Goal: Task Accomplishment & Management: Use online tool/utility

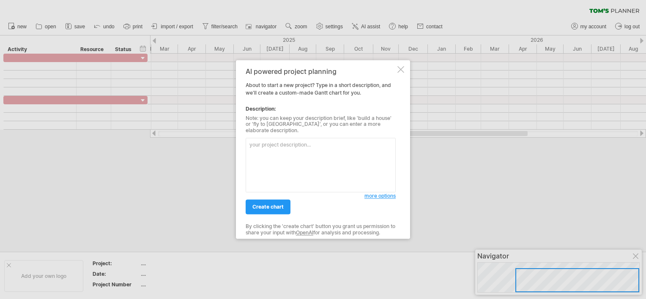
click at [400, 73] on div at bounding box center [401, 69] width 7 height 7
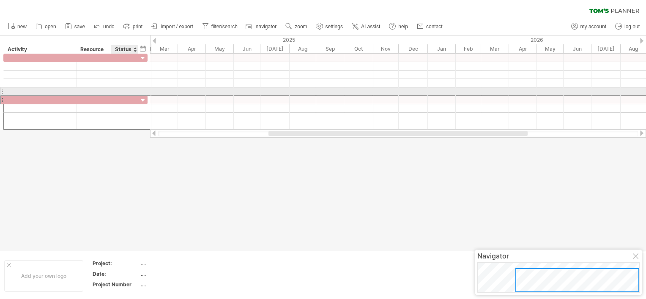
click at [126, 96] on div at bounding box center [124, 100] width 19 height 8
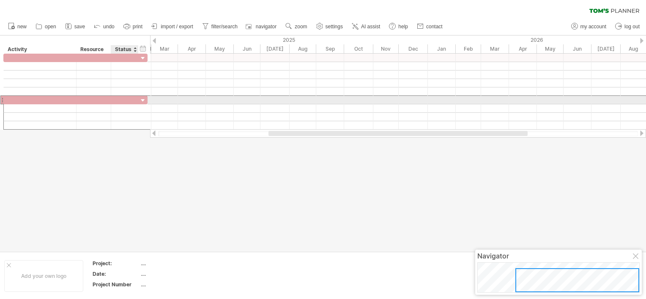
click at [126, 100] on input "text" at bounding box center [124, 100] width 19 height 8
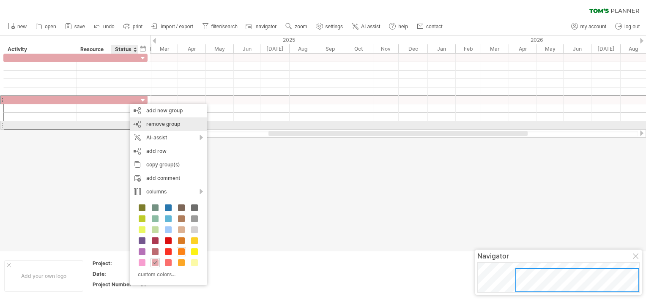
click at [164, 126] on span "remove group" at bounding box center [163, 124] width 34 height 6
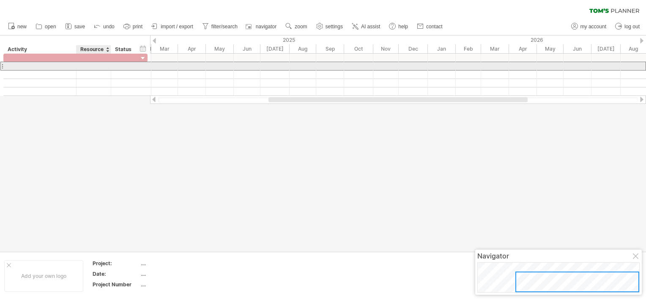
click at [104, 69] on div at bounding box center [94, 66] width 26 height 8
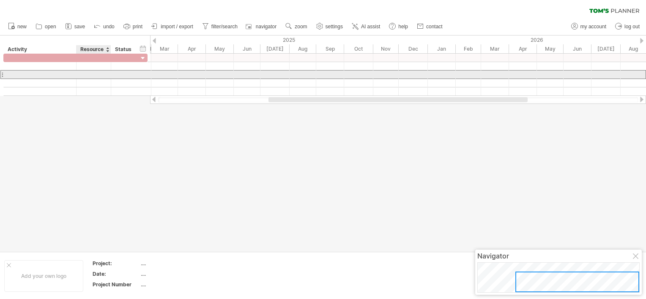
click at [94, 74] on div at bounding box center [94, 75] width 26 height 8
click at [104, 78] on input "text" at bounding box center [94, 75] width 26 height 8
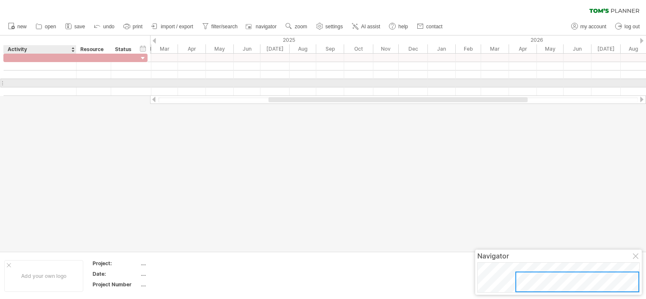
click at [58, 80] on div at bounding box center [40, 83] width 64 height 8
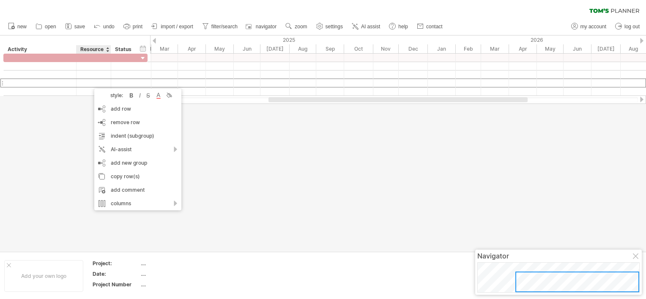
click at [96, 49] on div "Resource" at bounding box center [93, 49] width 26 height 8
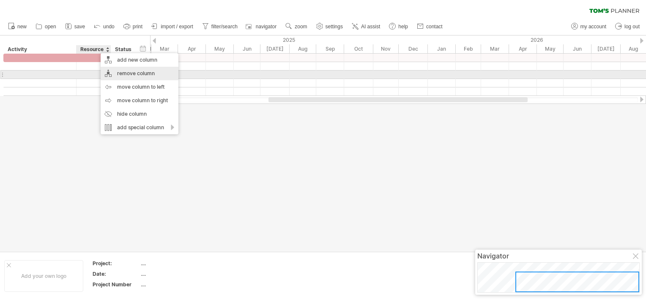
click at [146, 74] on div "remove column" at bounding box center [140, 74] width 78 height 14
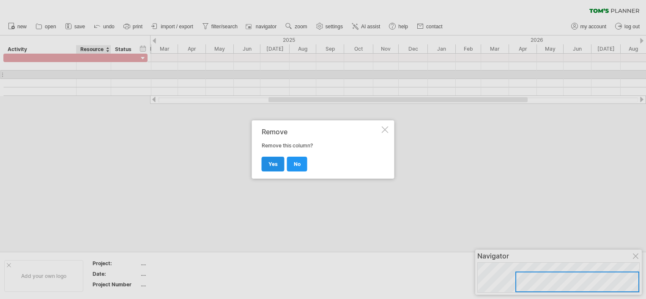
click at [280, 164] on link "yes" at bounding box center [273, 164] width 23 height 15
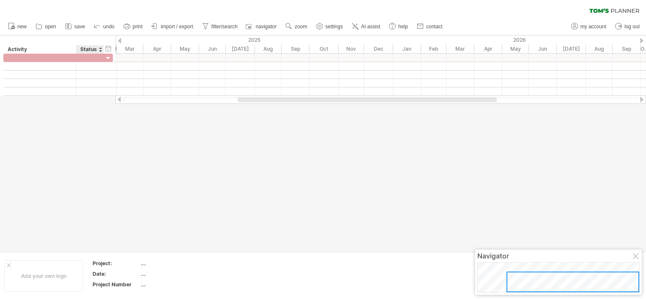
click at [92, 51] on div "Status" at bounding box center [89, 49] width 19 height 8
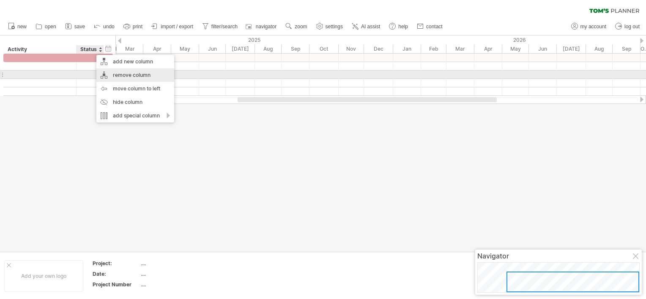
click at [128, 76] on div "remove column" at bounding box center [135, 76] width 78 height 14
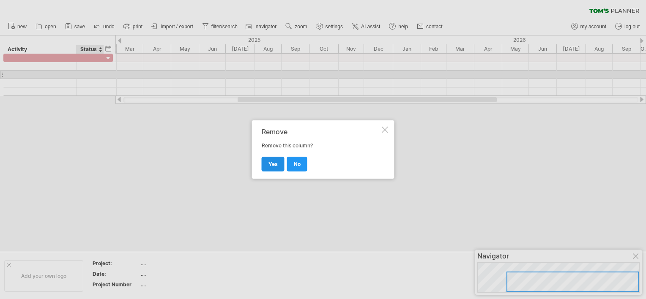
click at [271, 161] on span "yes" at bounding box center [273, 164] width 9 height 6
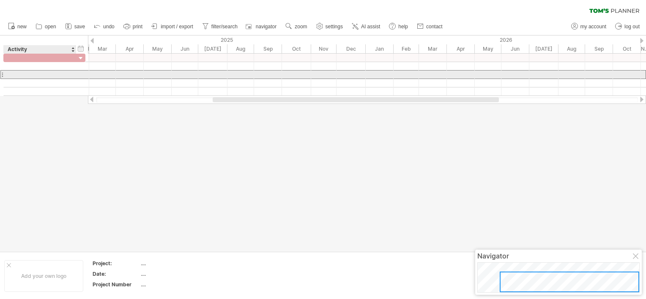
click at [67, 74] on div at bounding box center [40, 75] width 64 height 8
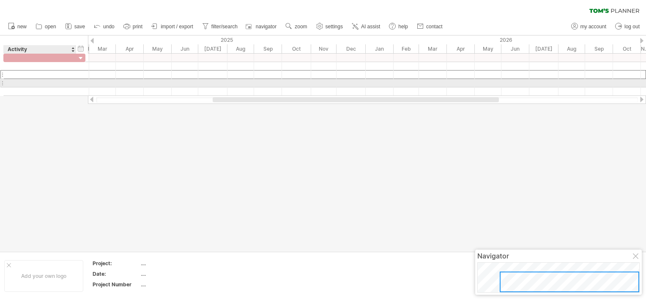
click at [65, 85] on div at bounding box center [40, 83] width 64 height 8
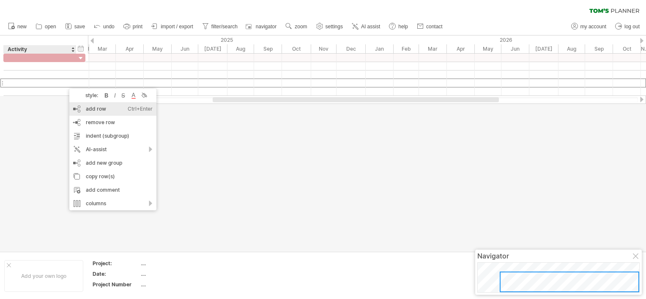
click at [102, 110] on div "add row Ctrl+Enter Cmd+Enter" at bounding box center [112, 109] width 87 height 14
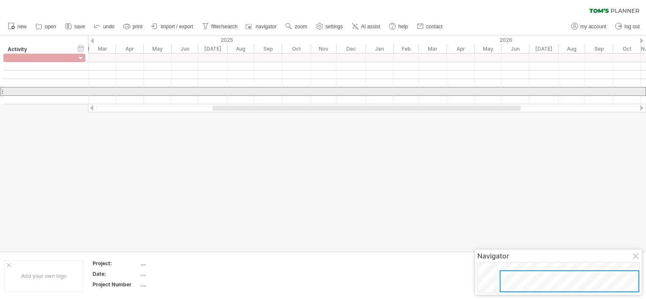
click at [85, 91] on div at bounding box center [44, 91] width 82 height 9
click at [85, 91] on div at bounding box center [86, 91] width 3 height 9
click at [85, 91] on div at bounding box center [44, 92] width 82 height 8
click at [77, 91] on div at bounding box center [44, 91] width 82 height 9
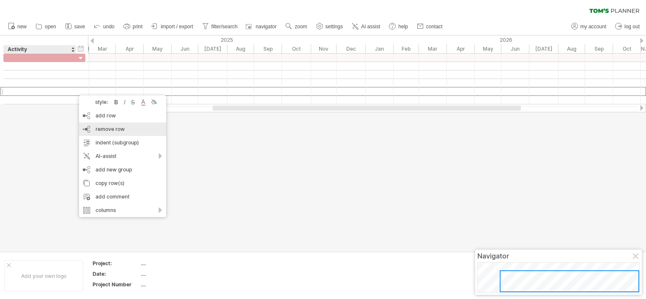
click at [120, 130] on span "remove row" at bounding box center [110, 129] width 29 height 6
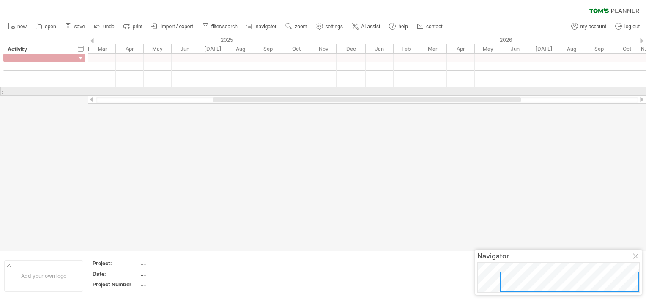
click at [78, 91] on div at bounding box center [44, 92] width 82 height 8
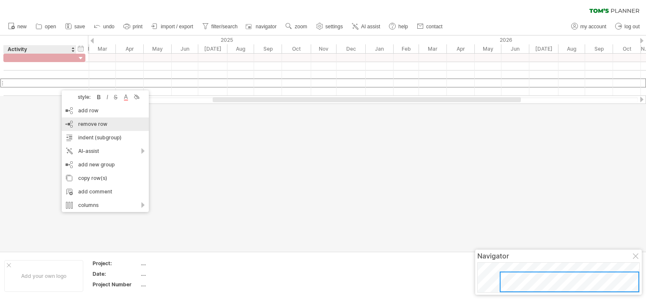
click at [88, 126] on span "remove row" at bounding box center [92, 124] width 29 height 6
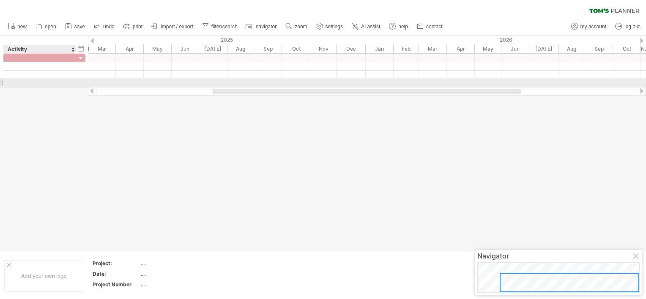
click at [60, 85] on div at bounding box center [40, 83] width 64 height 8
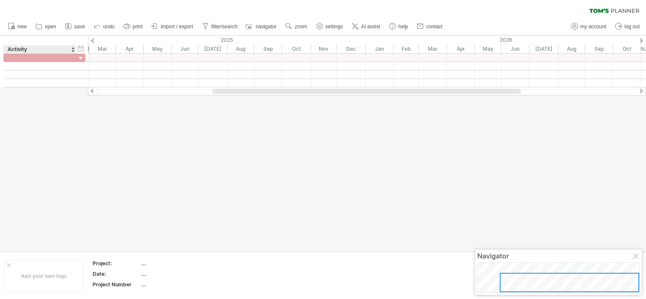
click at [61, 88] on div at bounding box center [323, 144] width 646 height 216
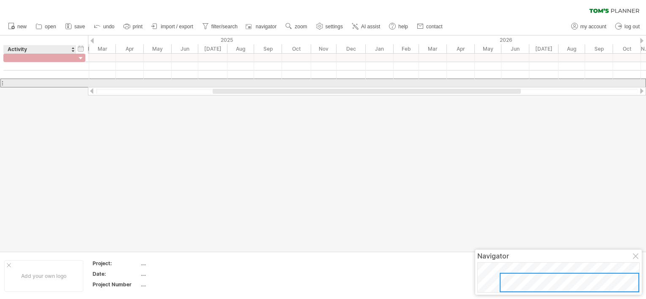
click at [60, 83] on div at bounding box center [40, 83] width 64 height 8
click at [0, 0] on input "text" at bounding box center [0, 0] width 0 height 0
click at [60, 83] on input "text" at bounding box center [40, 83] width 64 height 8
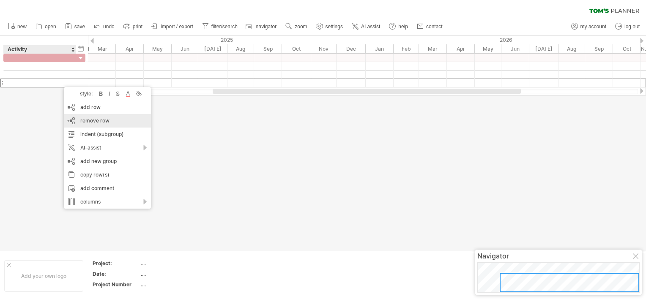
click at [79, 120] on div "remove row remove selected rows" at bounding box center [107, 121] width 87 height 14
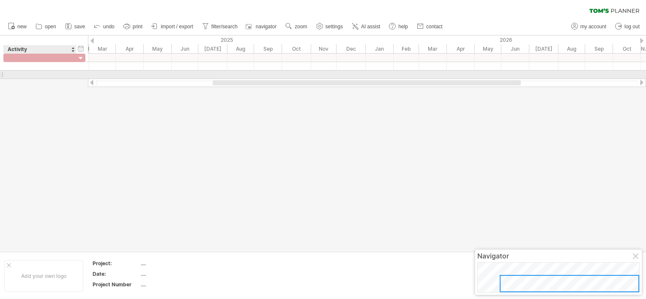
click at [66, 76] on div at bounding box center [40, 75] width 64 height 8
click at [66, 76] on input "text" at bounding box center [40, 75] width 64 height 8
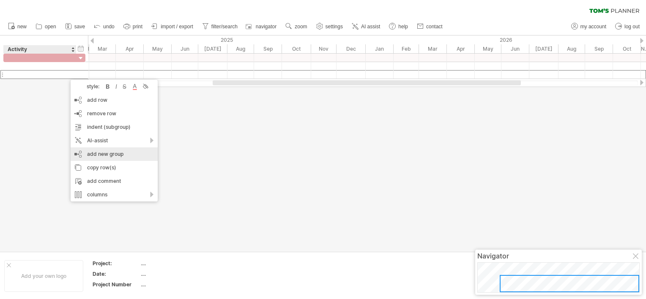
click at [98, 154] on div "add new group" at bounding box center [114, 155] width 87 height 14
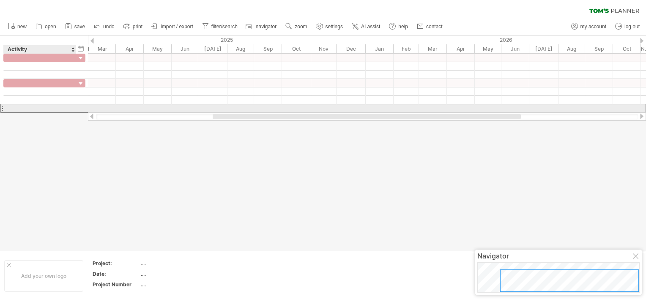
click at [59, 107] on div at bounding box center [40, 108] width 64 height 8
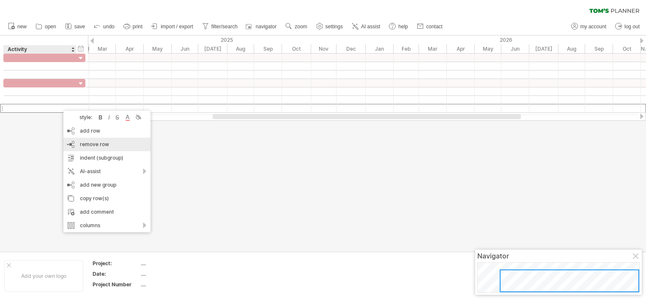
click at [92, 143] on span "remove row" at bounding box center [94, 144] width 29 height 6
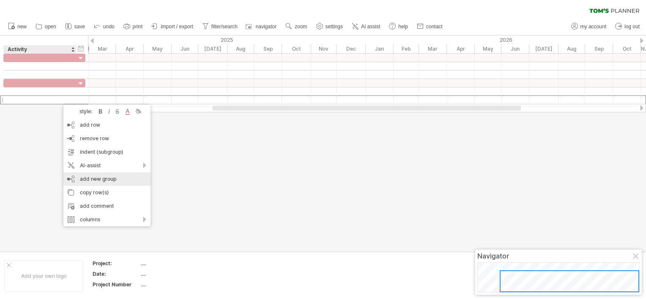
click at [92, 176] on div "add new group" at bounding box center [106, 180] width 87 height 14
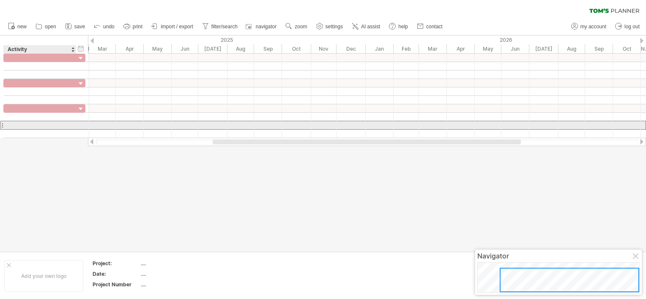
click at [47, 128] on div at bounding box center [40, 125] width 64 height 8
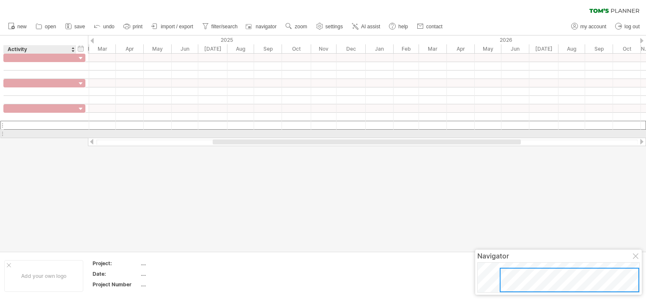
click at [46, 133] on div at bounding box center [40, 134] width 64 height 8
click at [46, 133] on input "text" at bounding box center [40, 134] width 64 height 8
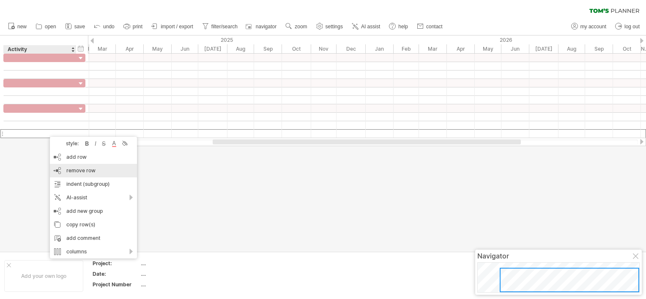
click at [74, 166] on div "remove row remove selected rows" at bounding box center [93, 171] width 87 height 14
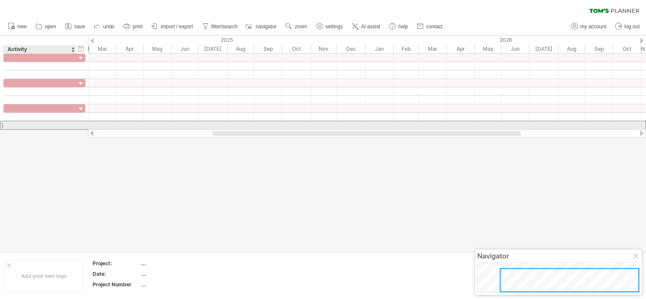
click at [56, 127] on div at bounding box center [40, 125] width 64 height 8
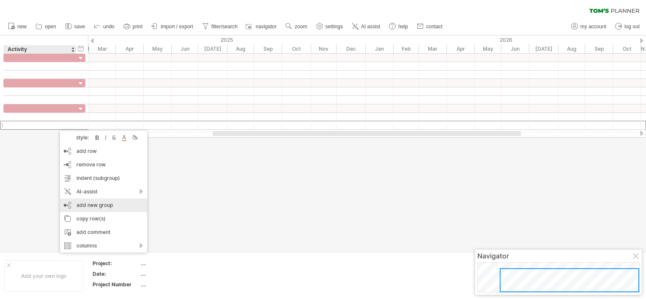
click at [90, 208] on div "add new group" at bounding box center [103, 206] width 87 height 14
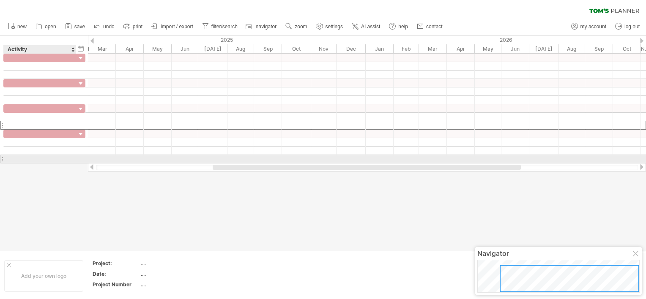
click at [63, 159] on div at bounding box center [40, 159] width 64 height 8
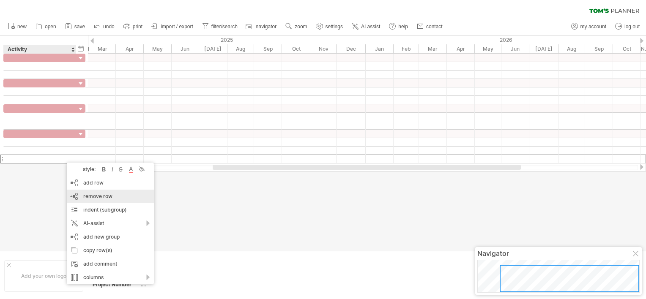
click at [102, 196] on span "remove row" at bounding box center [97, 196] width 29 height 6
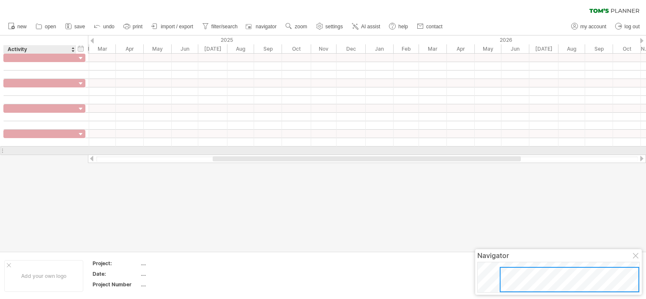
click at [66, 154] on div at bounding box center [40, 151] width 64 height 8
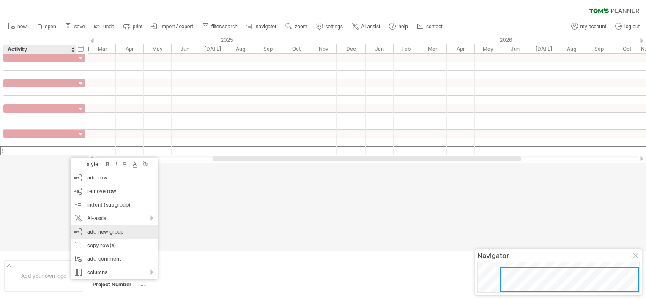
click at [105, 231] on div "add new group" at bounding box center [114, 232] width 87 height 14
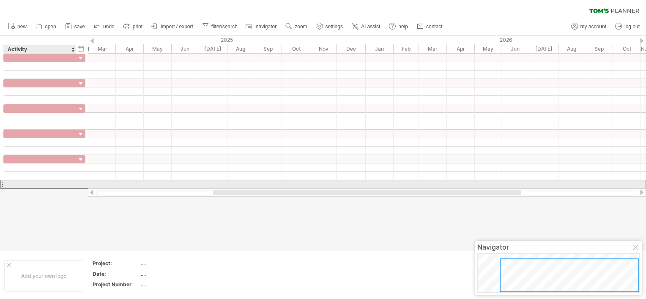
click at [52, 182] on div at bounding box center [40, 185] width 64 height 8
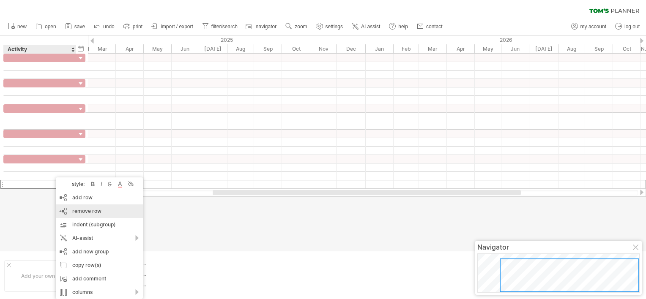
click at [75, 212] on span "remove row" at bounding box center [86, 211] width 29 height 6
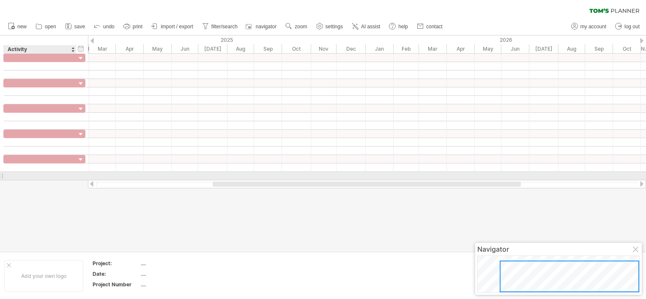
click at [64, 176] on div at bounding box center [40, 176] width 64 height 8
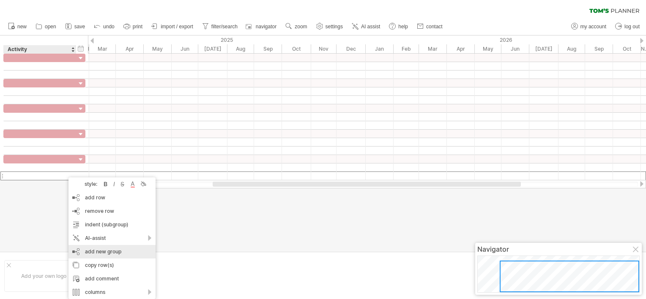
click at [107, 249] on div "add new group" at bounding box center [112, 252] width 87 height 14
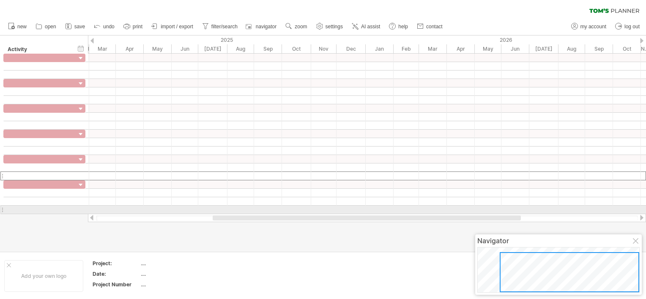
click at [78, 208] on div at bounding box center [44, 210] width 82 height 8
click at [78, 208] on div at bounding box center [44, 210] width 82 height 9
click at [55, 210] on div at bounding box center [40, 210] width 64 height 8
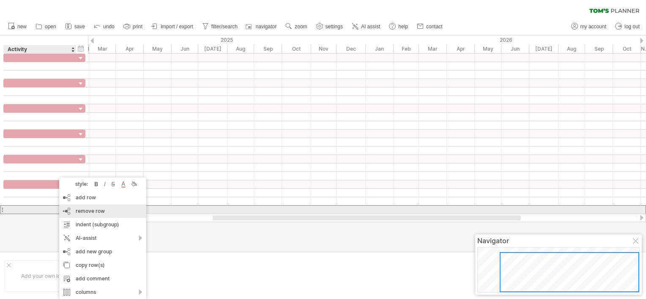
click at [86, 212] on span "remove row" at bounding box center [90, 211] width 29 height 6
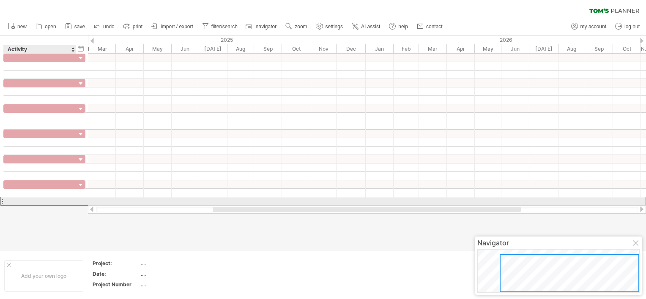
click at [63, 201] on div at bounding box center [40, 201] width 64 height 8
click at [63, 201] on input "text" at bounding box center [40, 201] width 64 height 8
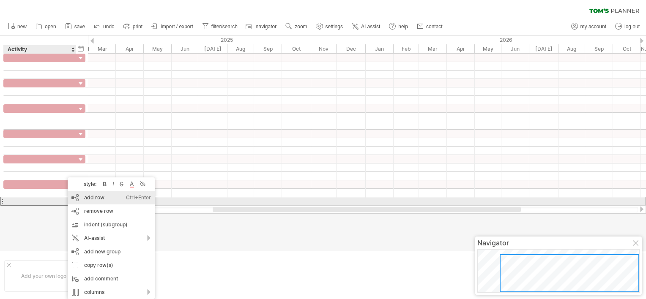
click at [93, 199] on div "add row Ctrl+Enter Cmd+Enter" at bounding box center [111, 198] width 87 height 14
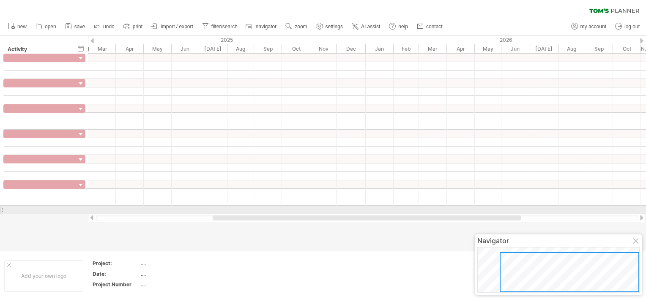
click at [77, 211] on div at bounding box center [44, 210] width 82 height 8
click at [77, 211] on div at bounding box center [44, 210] width 82 height 9
click at [76, 206] on div at bounding box center [44, 210] width 82 height 9
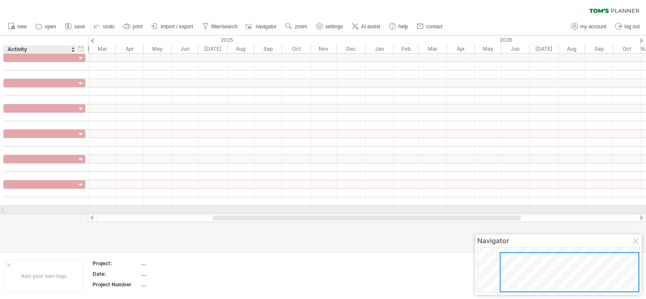
click at [76, 207] on div at bounding box center [75, 210] width 4 height 8
click at [71, 208] on div at bounding box center [40, 210] width 65 height 8
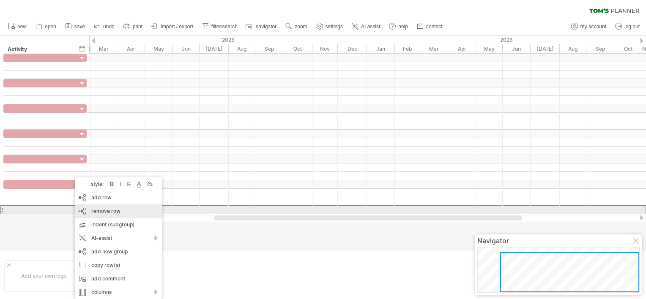
click at [90, 210] on div "remove row remove selected rows" at bounding box center [118, 212] width 87 height 14
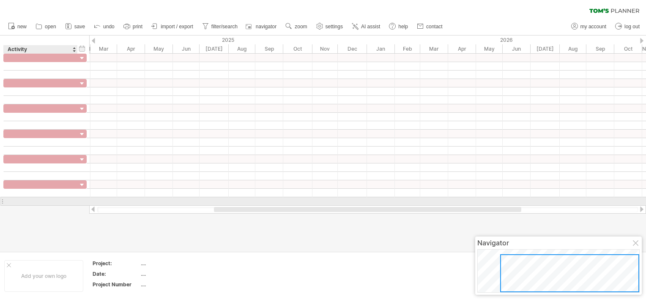
click at [65, 201] on div at bounding box center [40, 201] width 65 height 8
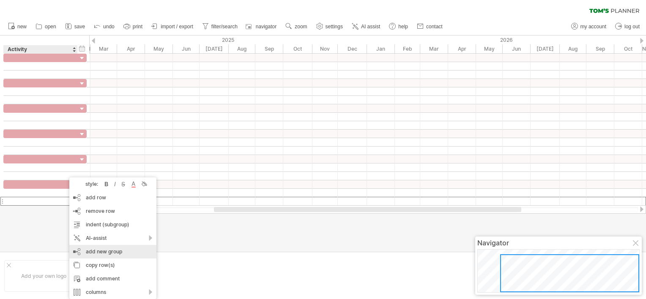
click at [98, 250] on div "add new group" at bounding box center [112, 252] width 87 height 14
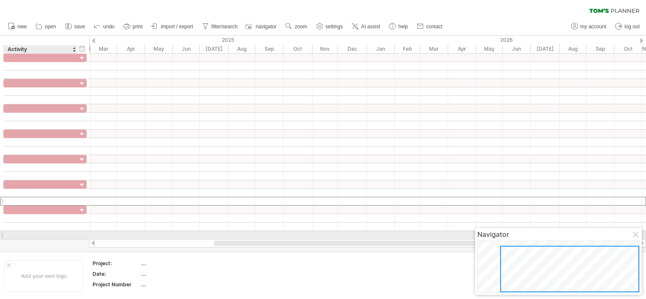
click at [54, 235] on div at bounding box center [40, 235] width 65 height 8
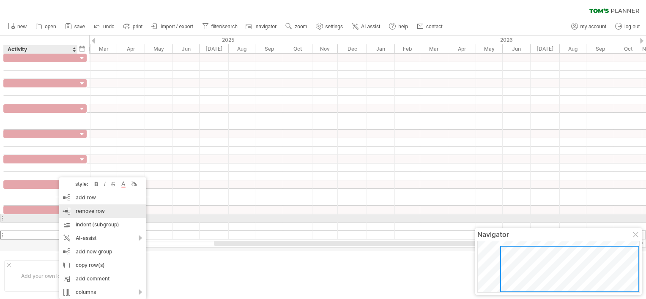
click at [89, 214] on div "remove row remove selected rows" at bounding box center [102, 212] width 87 height 14
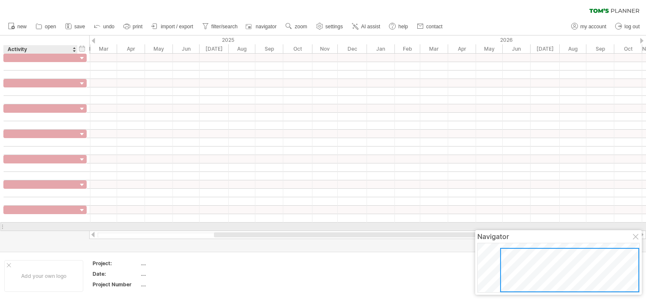
click at [59, 223] on div at bounding box center [40, 227] width 65 height 8
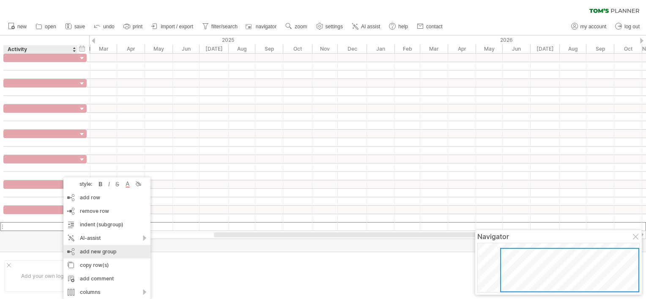
click at [96, 256] on div "add new group" at bounding box center [106, 252] width 87 height 14
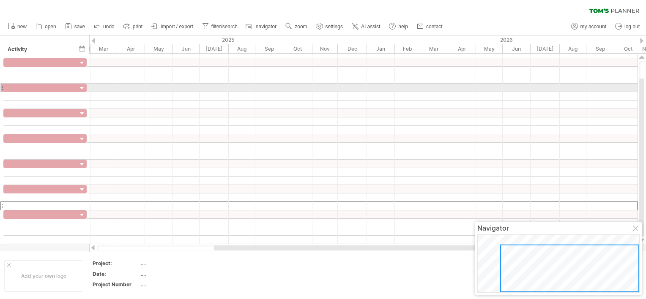
drag, startPoint x: 646, startPoint y: 113, endPoint x: 643, endPoint y: 78, distance: 35.6
click at [643, 78] on div at bounding box center [642, 148] width 7 height 175
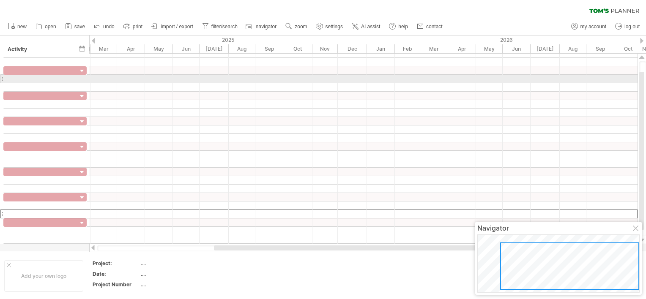
drag, startPoint x: 641, startPoint y: 86, endPoint x: 642, endPoint y: 80, distance: 6.8
click at [642, 80] on div at bounding box center [641, 151] width 5 height 158
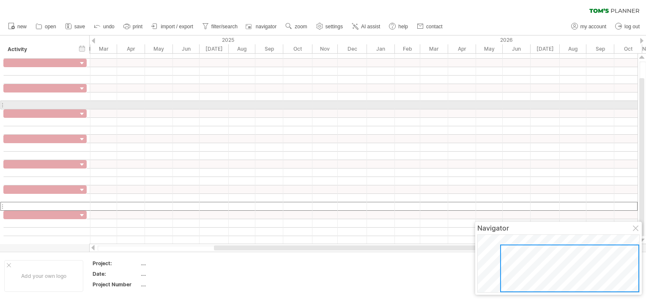
drag, startPoint x: 643, startPoint y: 91, endPoint x: 639, endPoint y: 115, distance: 24.8
click at [639, 115] on div at bounding box center [642, 149] width 9 height 191
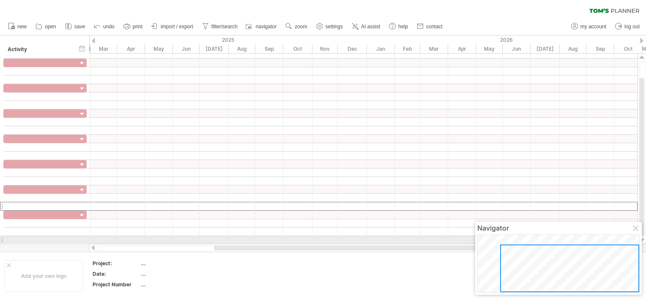
click at [85, 239] on div at bounding box center [86, 240] width 3 height 8
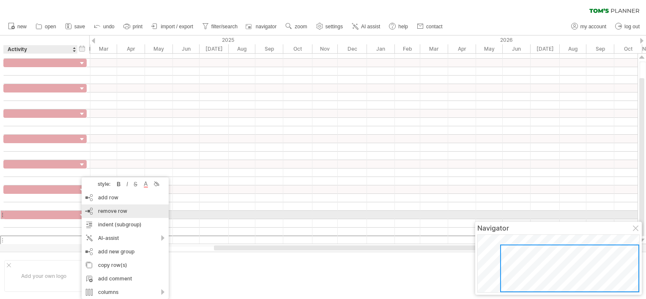
click at [131, 212] on div "remove row remove selected rows" at bounding box center [125, 212] width 87 height 14
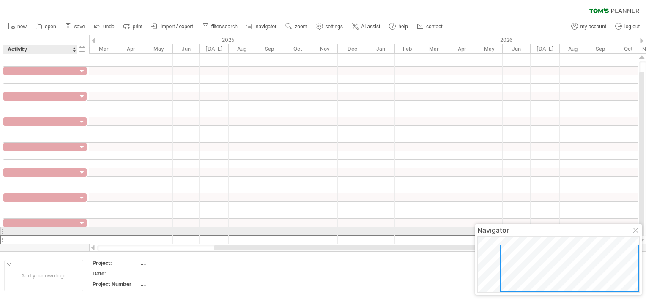
click at [67, 236] on div at bounding box center [40, 240] width 65 height 8
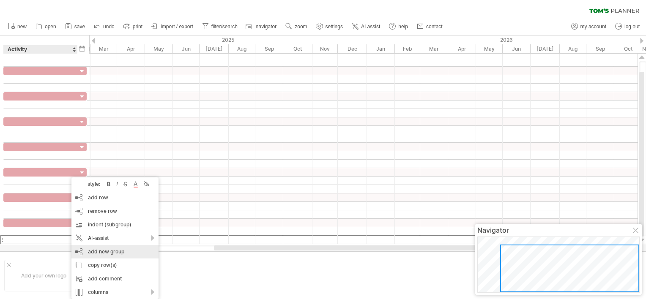
click at [99, 253] on div "add new group" at bounding box center [114, 252] width 87 height 14
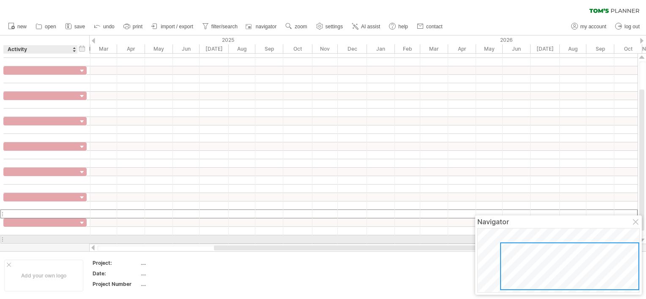
click at [73, 239] on div at bounding box center [41, 240] width 74 height 8
click at [74, 244] on div at bounding box center [323, 144] width 646 height 216
click at [76, 238] on div at bounding box center [76, 240] width 4 height 8
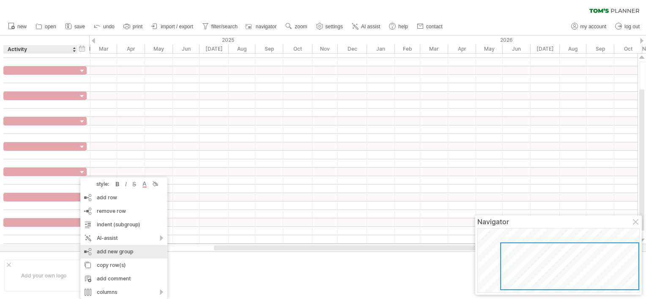
click at [112, 252] on div "add new group" at bounding box center [123, 252] width 87 height 14
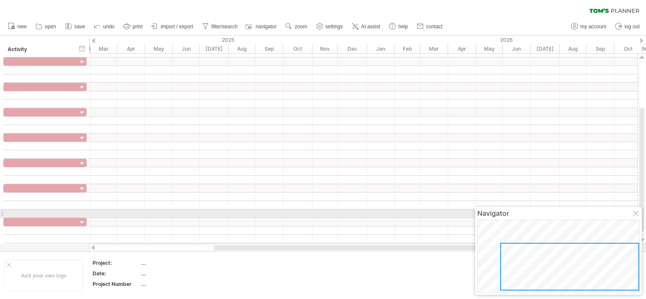
click at [83, 211] on div at bounding box center [44, 214] width 83 height 8
click at [85, 211] on div at bounding box center [86, 214] width 3 height 8
click at [82, 211] on div at bounding box center [44, 214] width 83 height 8
click at [82, 211] on div at bounding box center [44, 213] width 83 height 9
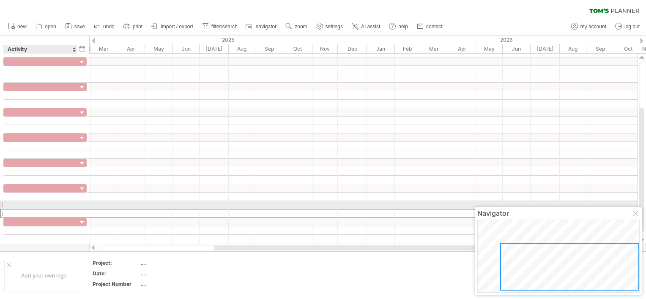
click at [74, 207] on div at bounding box center [41, 205] width 74 height 8
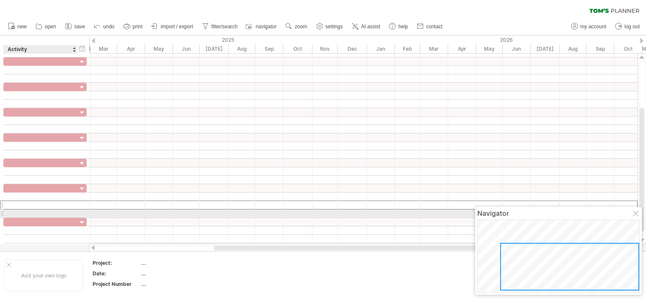
click at [72, 213] on div at bounding box center [40, 214] width 65 height 8
click at [72, 213] on input "text" at bounding box center [40, 214] width 65 height 8
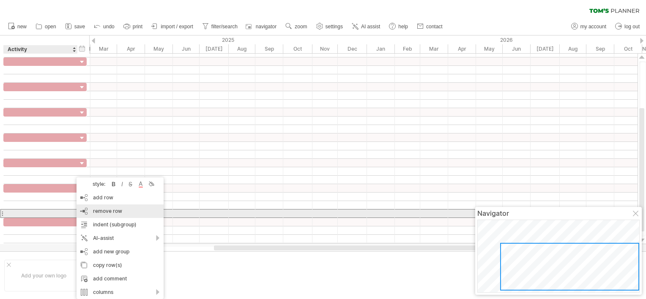
click at [118, 215] on div "remove row remove selected rows" at bounding box center [120, 212] width 87 height 14
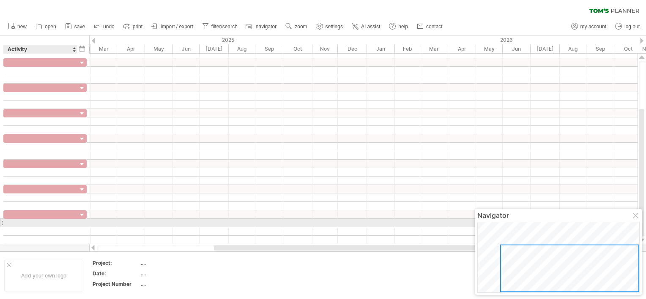
click at [77, 221] on div at bounding box center [76, 223] width 4 height 8
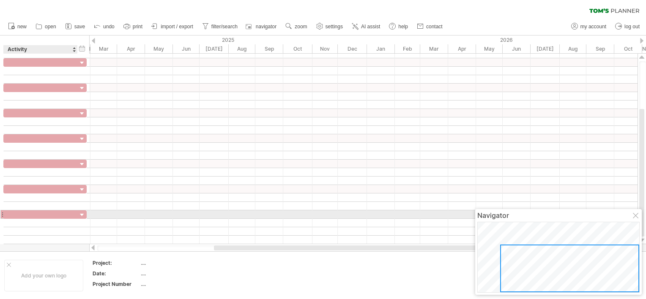
click at [76, 213] on div at bounding box center [76, 215] width 4 height 8
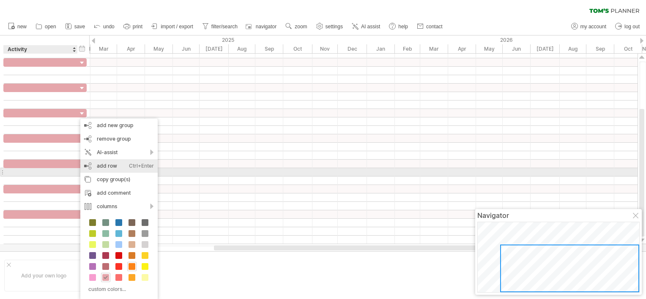
click at [99, 169] on div "add row Ctrl+Enter Cmd+Enter" at bounding box center [118, 166] width 77 height 14
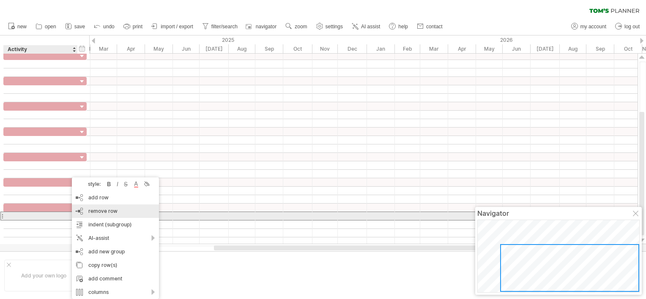
click at [97, 214] on span "remove row" at bounding box center [102, 211] width 29 height 6
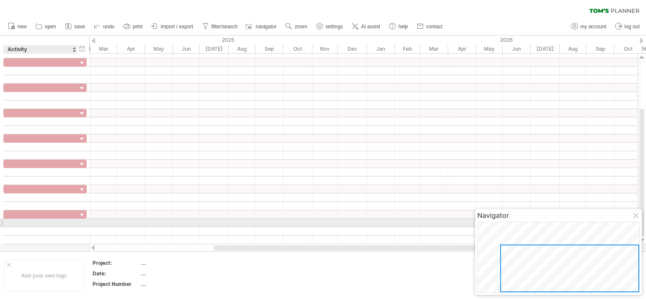
click at [63, 222] on div at bounding box center [40, 223] width 65 height 8
click at [63, 222] on input "text" at bounding box center [40, 223] width 65 height 8
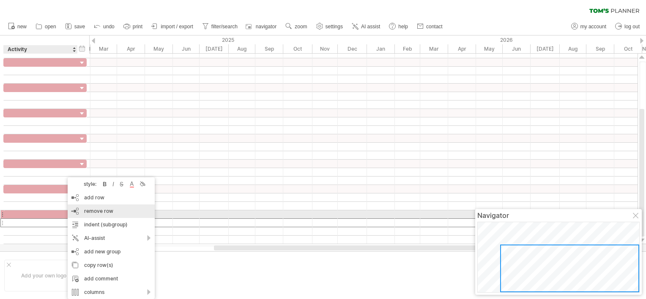
click at [96, 216] on div "remove row remove selected rows" at bounding box center [111, 212] width 87 height 14
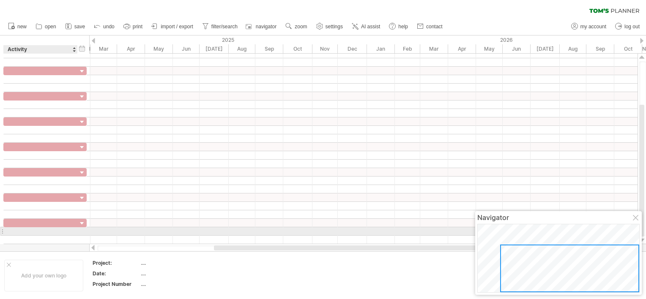
click at [74, 229] on div at bounding box center [76, 232] width 4 height 8
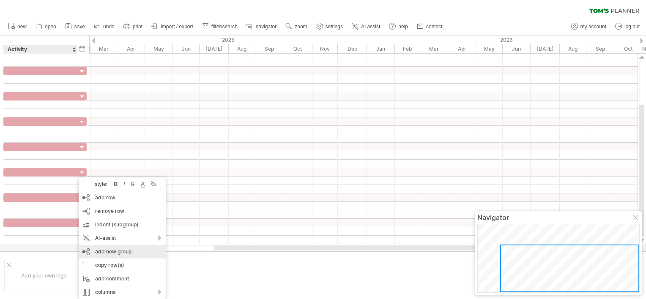
click at [112, 254] on div "add new group" at bounding box center [122, 252] width 87 height 14
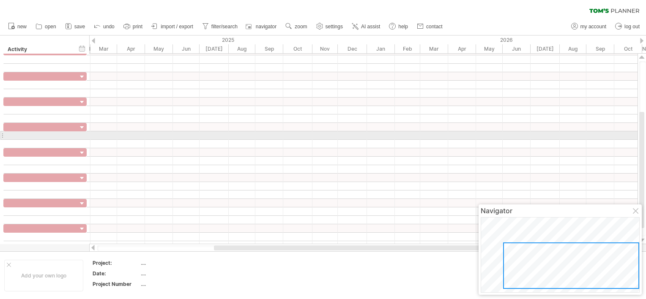
click at [643, 138] on div at bounding box center [641, 170] width 5 height 116
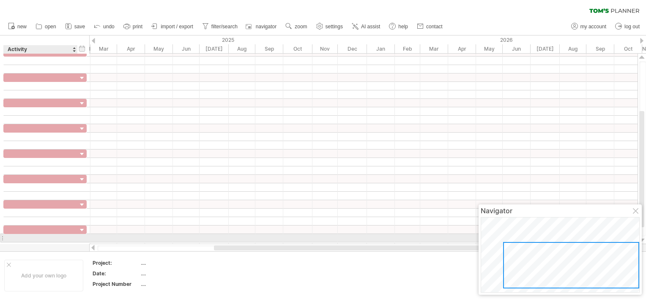
click at [47, 236] on div at bounding box center [40, 238] width 65 height 8
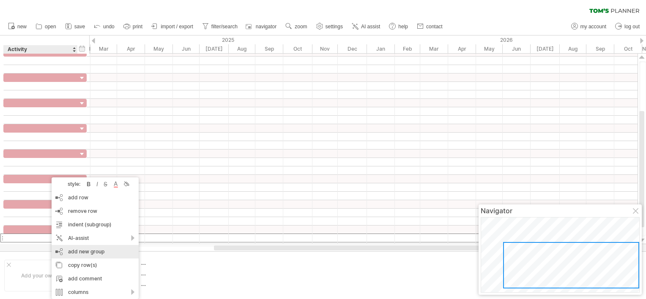
click at [81, 255] on div "add new group" at bounding box center [95, 252] width 87 height 14
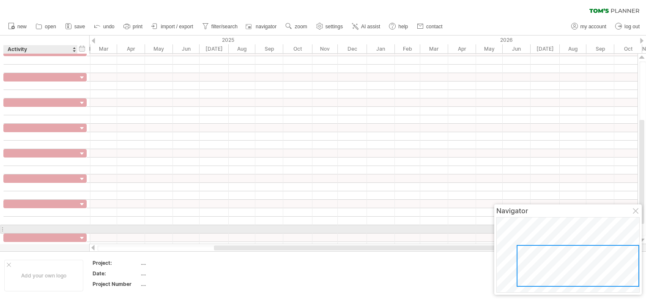
click at [74, 226] on div at bounding box center [76, 229] width 4 height 8
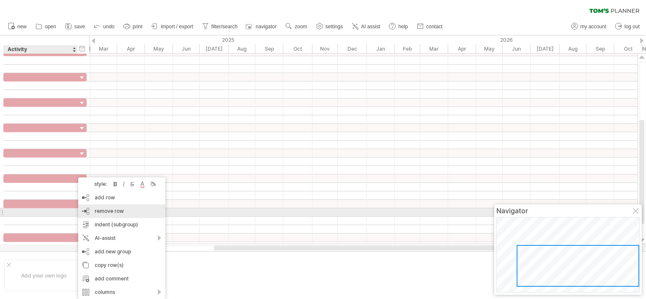
click at [108, 210] on span "remove row" at bounding box center [109, 211] width 29 height 6
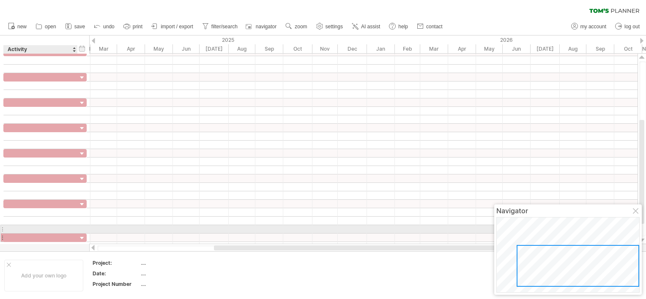
click at [70, 234] on div at bounding box center [40, 238] width 65 height 8
click at [74, 227] on div at bounding box center [41, 229] width 74 height 8
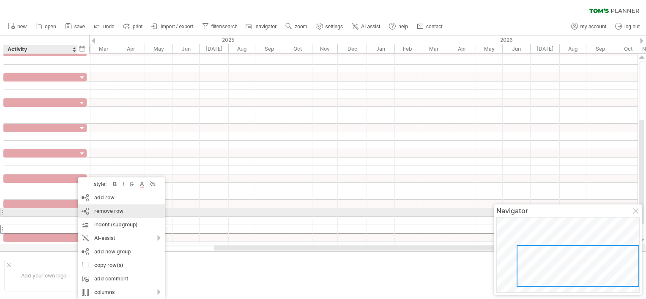
click at [105, 214] on div "remove row remove selected rows" at bounding box center [121, 212] width 87 height 14
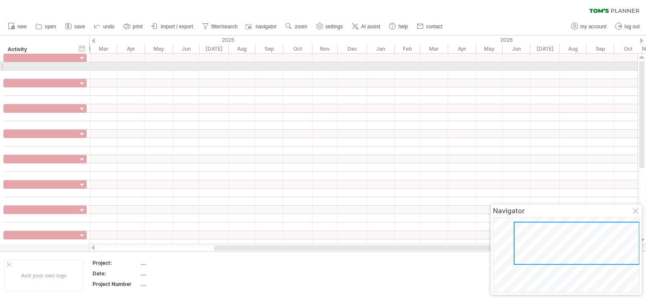
drag, startPoint x: 643, startPoint y: 135, endPoint x: 616, endPoint y: 50, distance: 88.9
click at [616, 50] on div "Trying to reach [DOMAIN_NAME] Connected again... 0% clear filter new" at bounding box center [323, 149] width 646 height 299
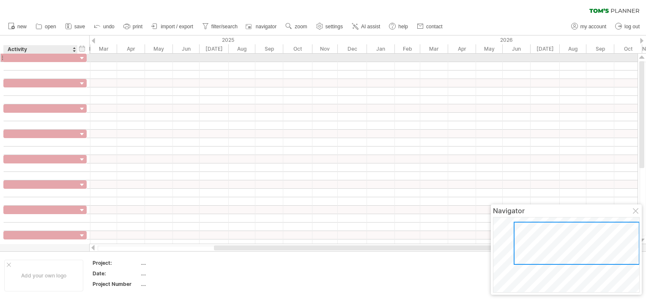
click at [57, 58] on div at bounding box center [40, 58] width 65 height 8
type input "**********"
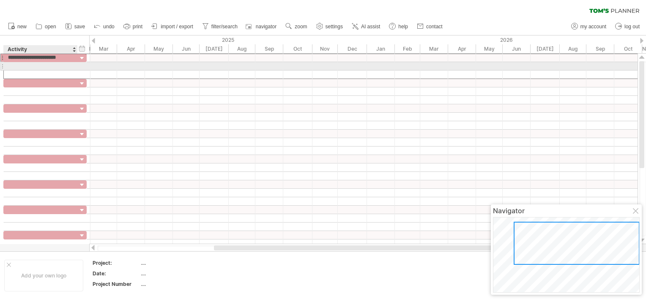
click at [52, 64] on div at bounding box center [40, 66] width 65 height 8
type input "********"
click at [51, 73] on div at bounding box center [40, 75] width 65 height 8
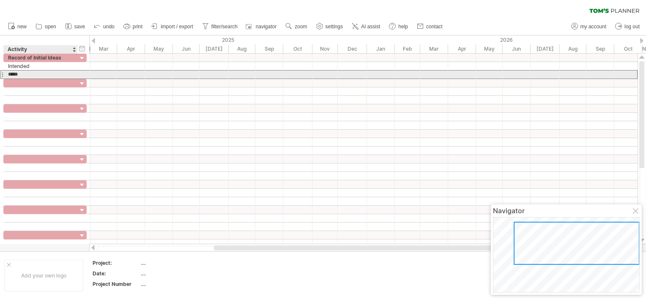
type input "******"
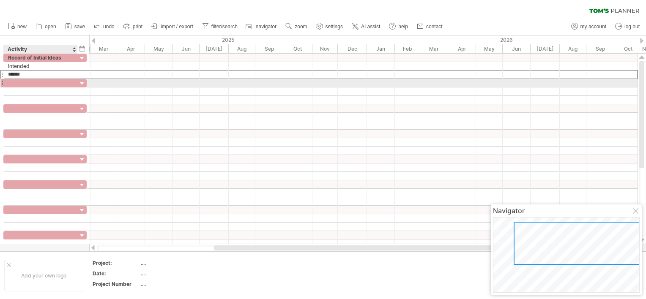
click at [46, 82] on div at bounding box center [40, 83] width 65 height 8
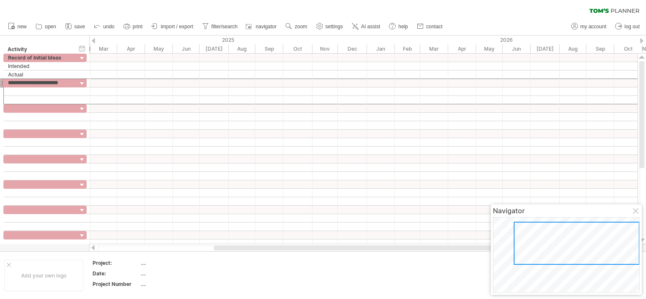
type input "**********"
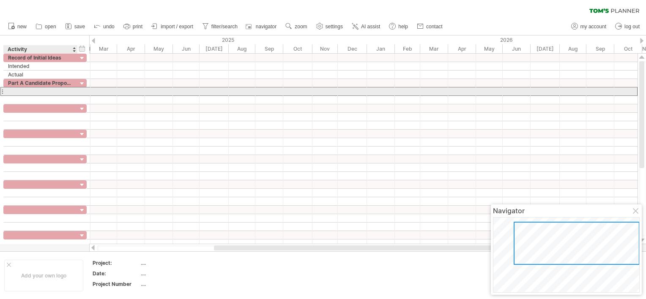
click at [58, 91] on div at bounding box center [40, 92] width 65 height 8
type input "********"
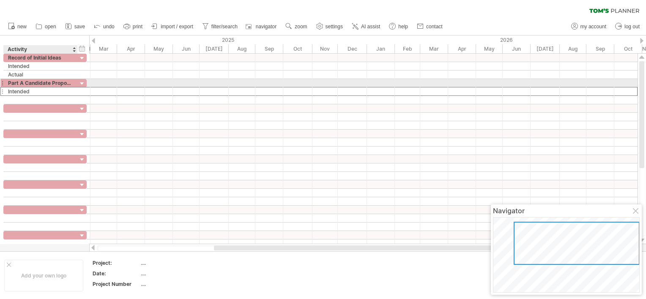
click at [37, 84] on div "Part A Candidate Proposal" at bounding box center [40, 83] width 65 height 8
click at [23, 83] on input "**********" at bounding box center [40, 83] width 65 height 8
click at [24, 83] on input "**********" at bounding box center [40, 83] width 65 height 8
type input "**********"
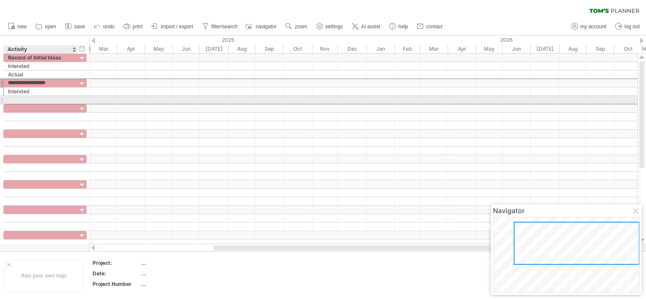
click at [21, 100] on div at bounding box center [40, 100] width 65 height 8
type input "******"
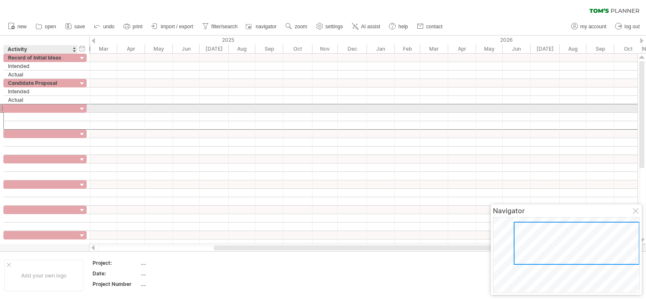
click at [21, 106] on div at bounding box center [40, 108] width 65 height 8
click at [57, 109] on div at bounding box center [40, 108] width 65 height 8
click at [57, 109] on input "*" at bounding box center [40, 108] width 65 height 8
type input "**********"
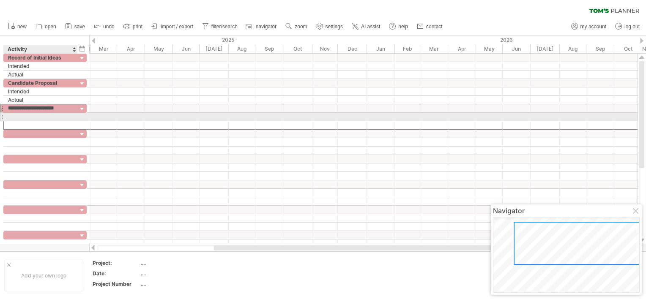
click at [55, 119] on div at bounding box center [40, 117] width 65 height 8
type input "********"
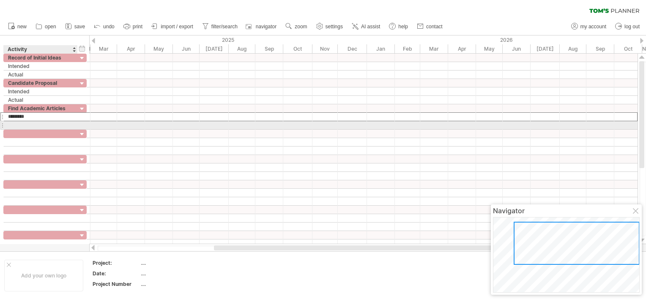
click at [47, 128] on div at bounding box center [40, 125] width 65 height 8
type input "******"
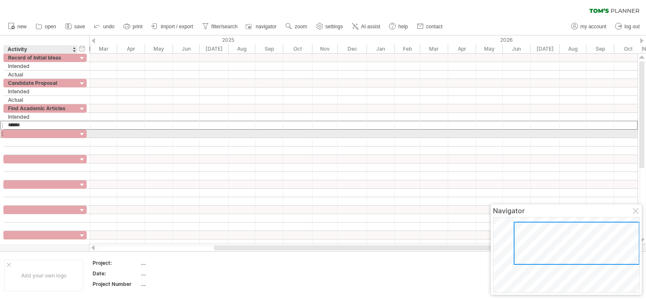
click at [42, 133] on div at bounding box center [40, 134] width 65 height 8
click at [54, 132] on div at bounding box center [40, 134] width 65 height 8
type input "**********"
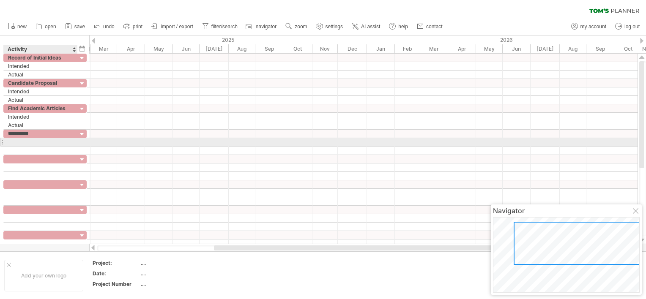
click at [44, 142] on div at bounding box center [40, 142] width 65 height 8
type input "********"
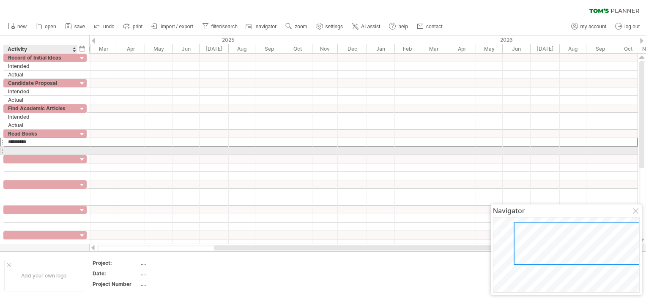
click at [30, 149] on div at bounding box center [40, 151] width 65 height 8
type input "******"
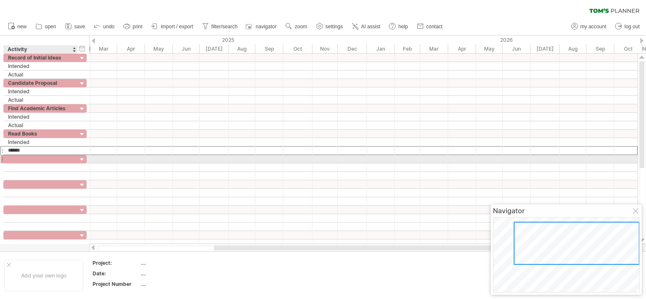
click at [28, 158] on div at bounding box center [40, 159] width 65 height 8
click at [53, 161] on div at bounding box center [40, 159] width 65 height 8
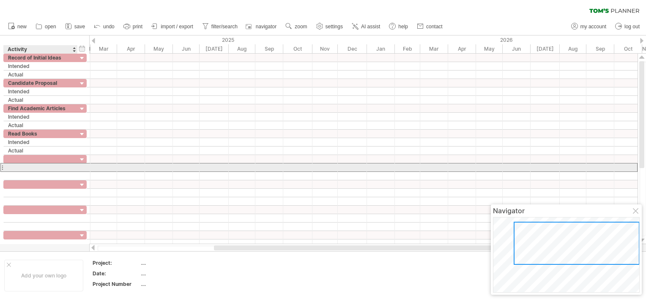
click at [15, 166] on div at bounding box center [40, 168] width 65 height 8
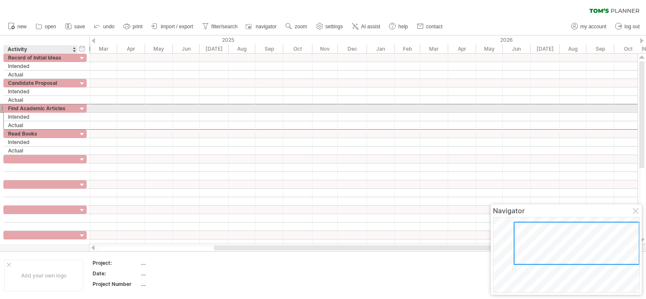
click at [63, 107] on div "Find Academic Articles" at bounding box center [40, 108] width 65 height 8
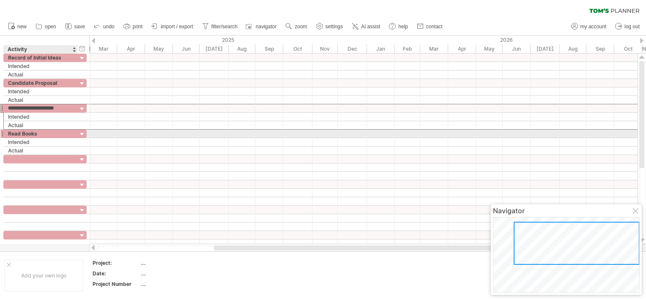
click at [46, 134] on div "Read Books" at bounding box center [40, 134] width 65 height 8
click at [46, 134] on input "**********" at bounding box center [40, 134] width 65 height 8
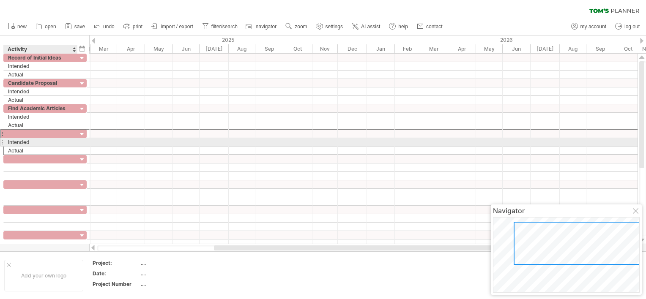
click at [40, 144] on div "Intended" at bounding box center [40, 142] width 65 height 8
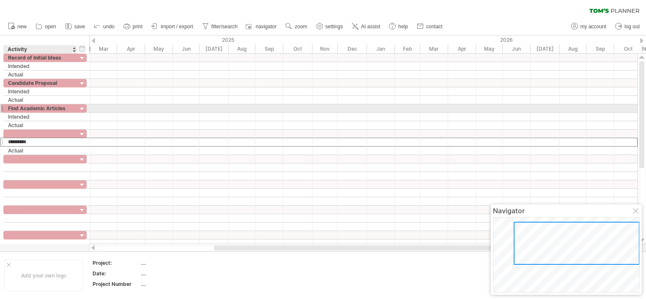
click at [48, 108] on div "Find Academic Articles" at bounding box center [40, 108] width 65 height 8
click at [48, 108] on input "**********" at bounding box center [40, 108] width 65 height 8
type input "*"
type input "**********"
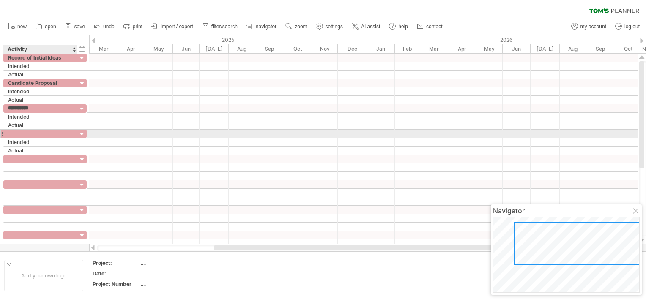
click at [45, 132] on div at bounding box center [40, 134] width 65 height 8
type input "**********"
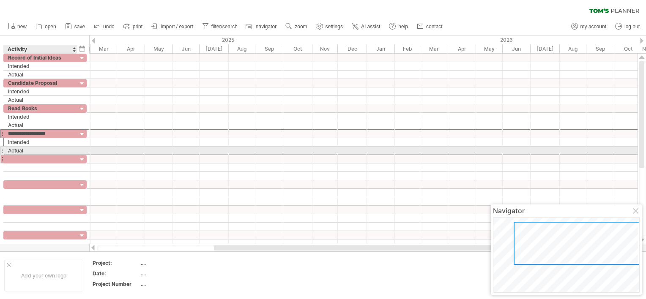
click at [41, 155] on div at bounding box center [40, 159] width 65 height 8
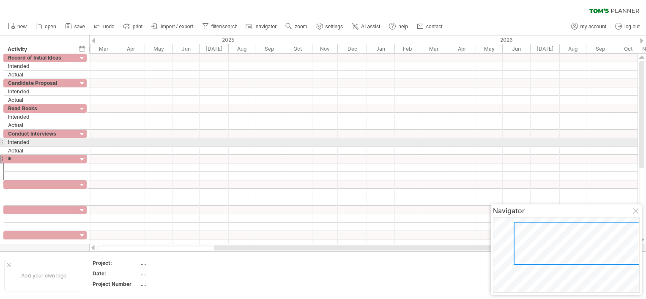
type input "**********"
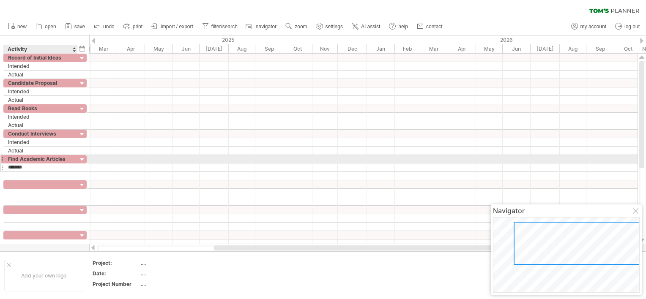
type input "********"
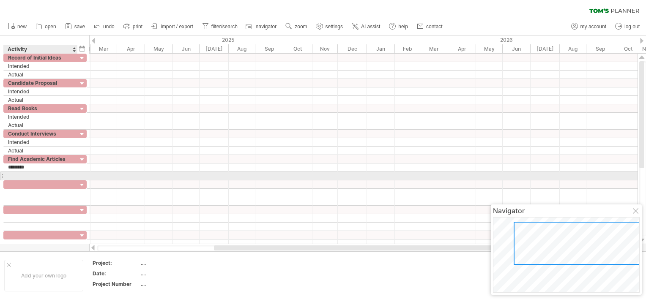
click at [49, 175] on div at bounding box center [40, 176] width 65 height 8
type input "******"
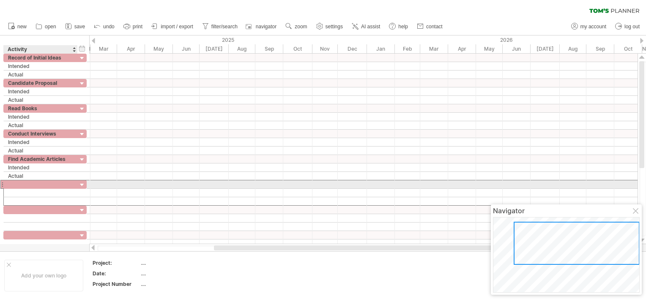
click at [47, 181] on div at bounding box center [40, 185] width 65 height 8
click at [40, 183] on div at bounding box center [40, 185] width 65 height 8
click at [38, 183] on input "text" at bounding box center [40, 185] width 65 height 8
type input "**********"
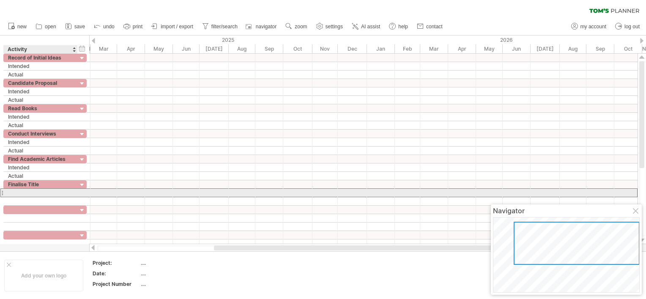
click at [37, 192] on div at bounding box center [40, 193] width 65 height 8
type input "********"
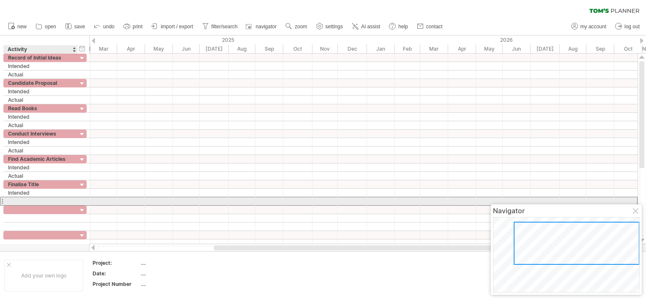
click at [34, 200] on div at bounding box center [40, 201] width 65 height 8
type input "******"
click at [34, 206] on div at bounding box center [40, 210] width 65 height 8
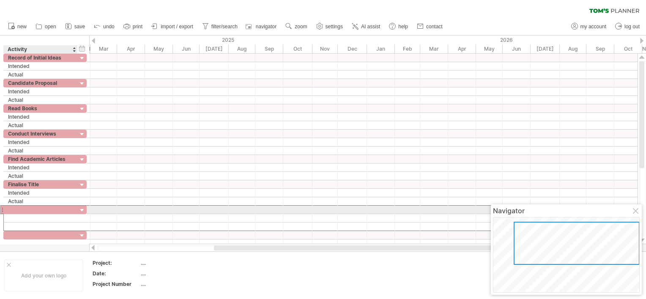
click at [56, 207] on div at bounding box center [40, 210] width 65 height 8
type input "**********"
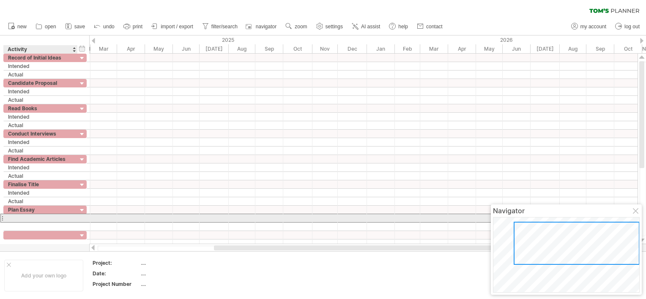
click at [57, 217] on div at bounding box center [40, 218] width 65 height 8
type input "********"
click at [54, 224] on div at bounding box center [40, 227] width 65 height 8
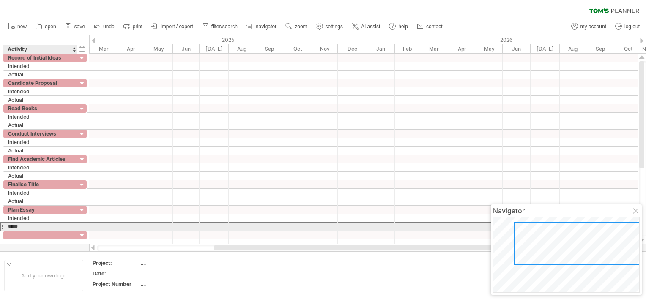
type input "******"
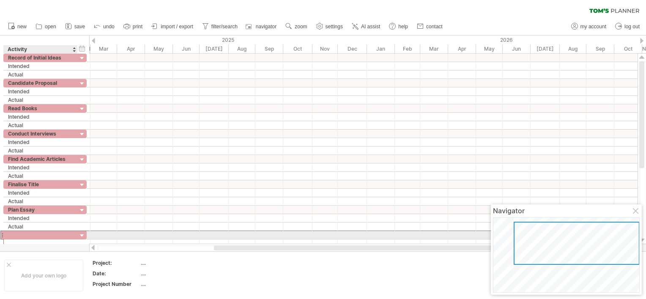
click at [51, 235] on div at bounding box center [40, 235] width 65 height 8
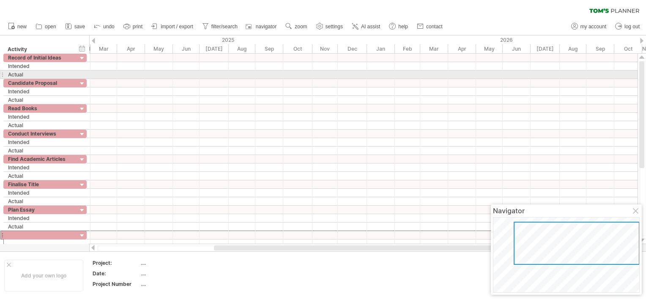
click at [642, 74] on div at bounding box center [641, 114] width 5 height 107
drag, startPoint x: 645, startPoint y: 74, endPoint x: 645, endPoint y: 83, distance: 8.9
click at [645, 83] on div at bounding box center [642, 148] width 7 height 175
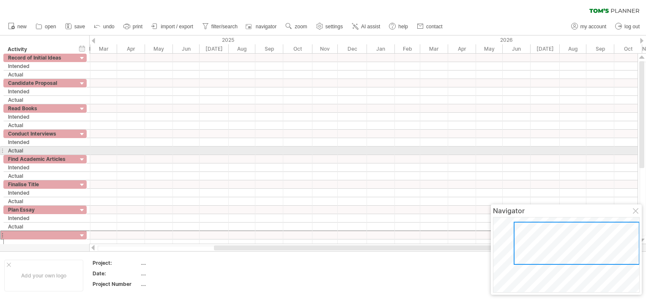
click at [609, 155] on div at bounding box center [363, 159] width 549 height 8
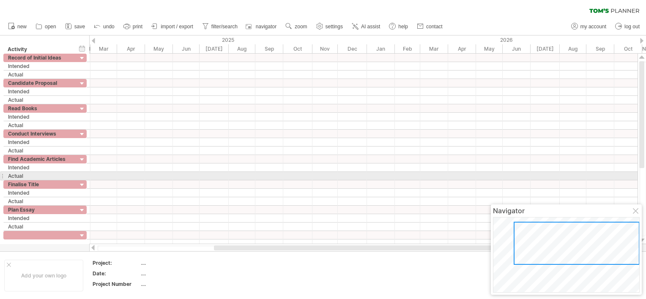
click at [643, 174] on div at bounding box center [642, 148] width 7 height 175
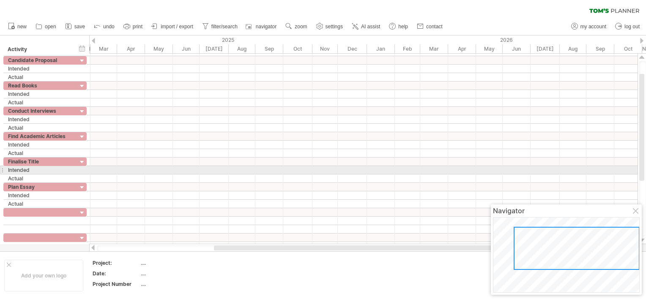
drag, startPoint x: 643, startPoint y: 155, endPoint x: 643, endPoint y: 170, distance: 15.7
click at [643, 170] on div at bounding box center [641, 127] width 5 height 107
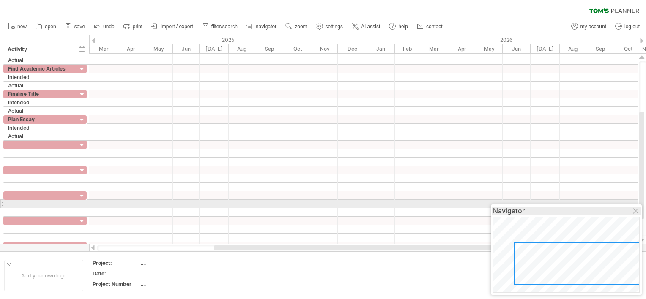
drag, startPoint x: 643, startPoint y: 173, endPoint x: 640, endPoint y: 208, distance: 35.7
click at [640, 208] on body "progress(100%) Trying to reach [DOMAIN_NAME] Connected again... 0% clear filter…" at bounding box center [323, 150] width 646 height 301
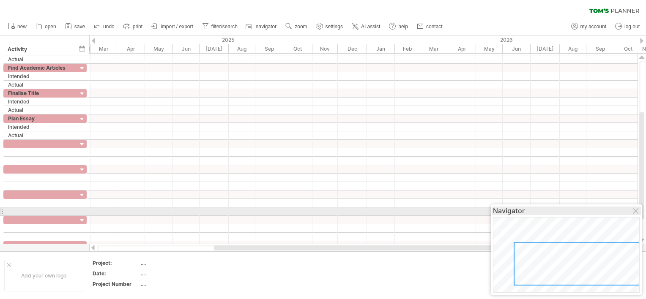
click at [640, 208] on div "Navigator" at bounding box center [566, 211] width 147 height 8
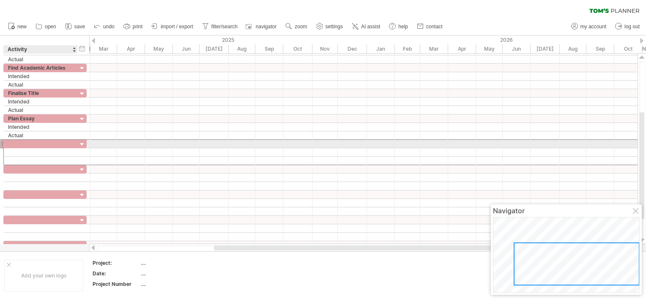
click at [73, 144] on div at bounding box center [41, 144] width 74 height 8
click at [73, 143] on div at bounding box center [41, 144] width 74 height 8
click at [67, 141] on div at bounding box center [40, 144] width 65 height 8
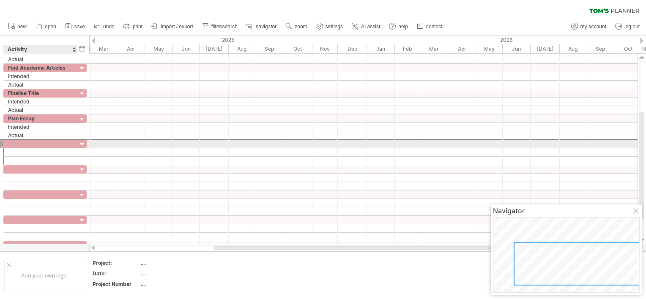
click at [67, 141] on input "text" at bounding box center [40, 144] width 65 height 8
click at [54, 142] on div at bounding box center [40, 144] width 65 height 8
click at [54, 142] on input "text" at bounding box center [40, 144] width 65 height 8
type input "**********"
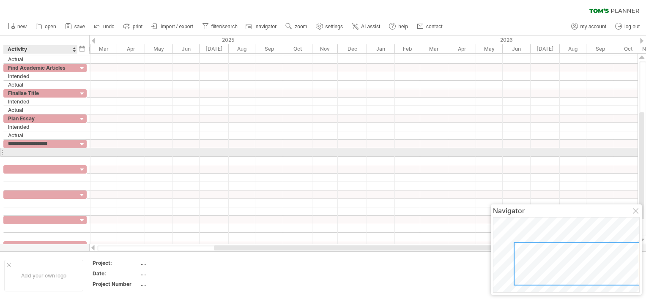
click at [47, 153] on div at bounding box center [40, 152] width 65 height 8
type input "********"
click at [44, 157] on div at bounding box center [40, 161] width 65 height 8
type input "******"
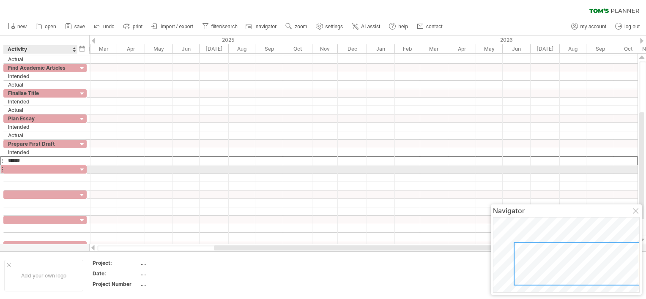
click at [42, 167] on div at bounding box center [40, 169] width 65 height 8
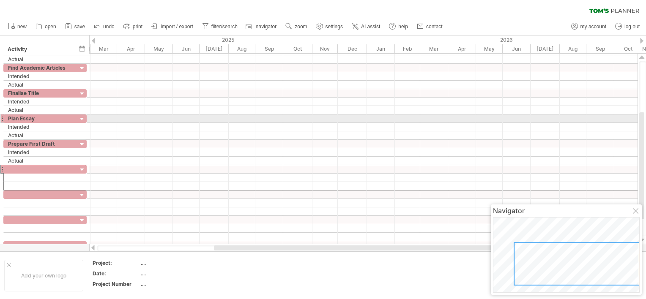
click at [645, 118] on div at bounding box center [642, 148] width 7 height 175
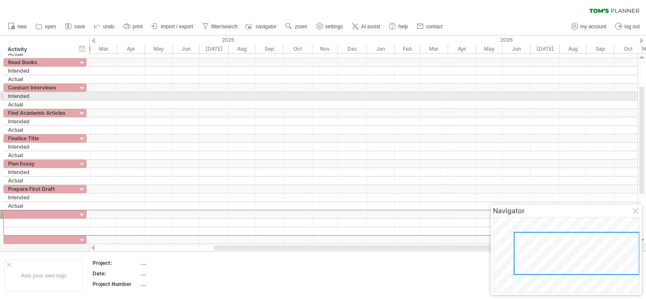
drag, startPoint x: 643, startPoint y: 126, endPoint x: 631, endPoint y: 103, distance: 25.8
click at [631, 103] on div "Trying to reach [DOMAIN_NAME] Connected again... 0% clear filter new" at bounding box center [323, 149] width 646 height 299
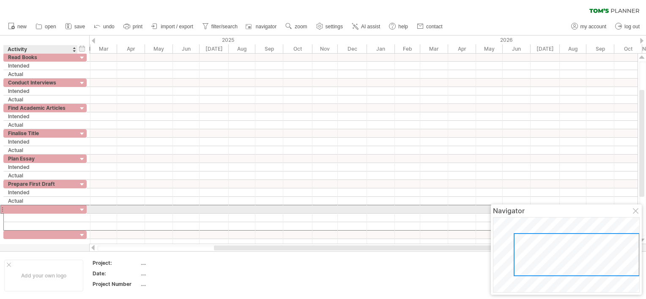
click at [33, 208] on div at bounding box center [40, 210] width 65 height 8
click at [33, 208] on input "text" at bounding box center [40, 210] width 65 height 8
type input "**********"
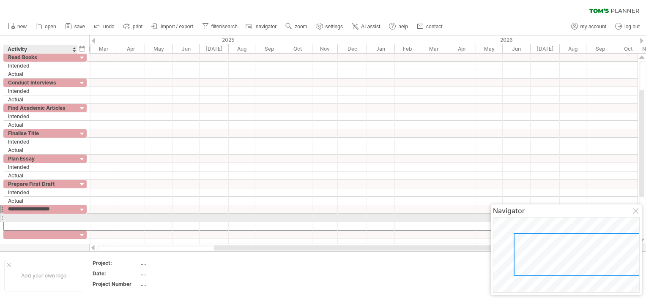
click at [38, 220] on div at bounding box center [40, 218] width 65 height 8
type input "********"
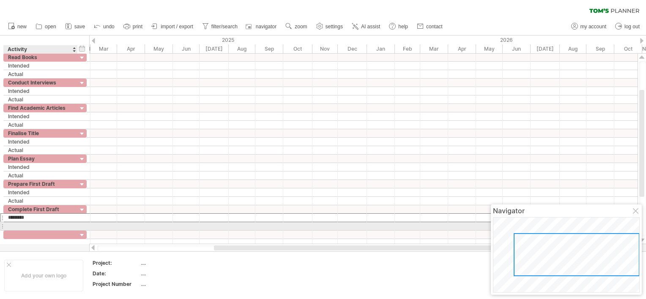
click at [40, 228] on div at bounding box center [40, 226] width 65 height 8
type input "******"
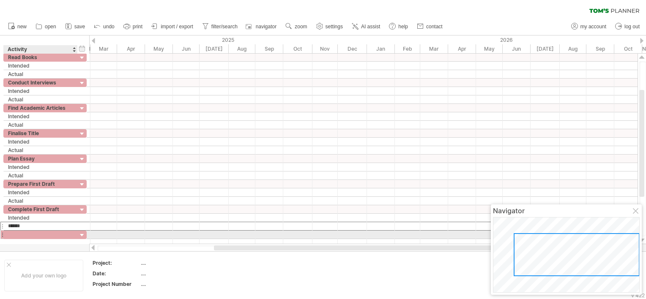
click at [40, 233] on div at bounding box center [40, 235] width 65 height 8
click at [66, 233] on div at bounding box center [40, 235] width 65 height 8
type input "**********"
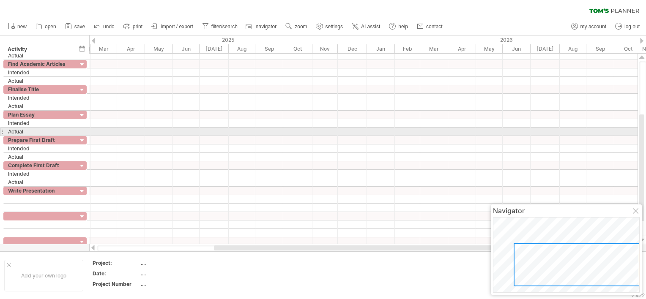
drag, startPoint x: 640, startPoint y: 106, endPoint x: 640, endPoint y: 132, distance: 25.8
click at [640, 132] on div at bounding box center [641, 168] width 5 height 107
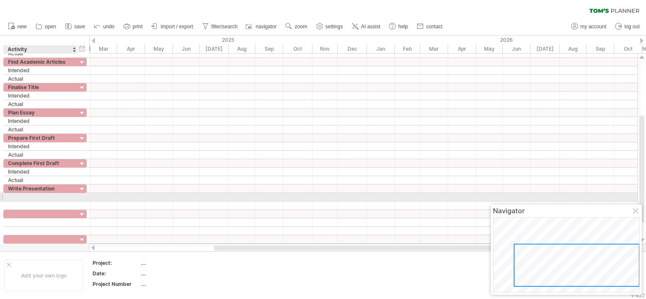
click at [40, 198] on div at bounding box center [40, 197] width 65 height 8
type input "********"
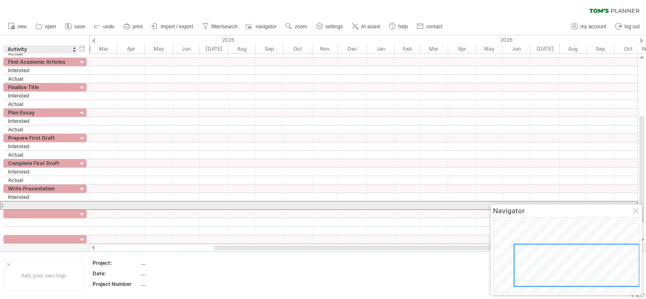
click at [39, 205] on div at bounding box center [40, 206] width 65 height 8
type input "******"
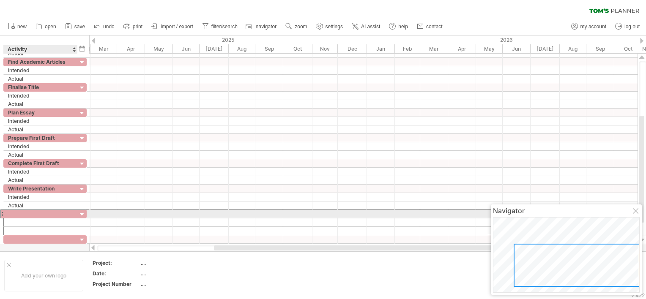
click at [39, 211] on div at bounding box center [40, 214] width 65 height 8
click at [18, 214] on div at bounding box center [40, 214] width 65 height 8
type input "**********"
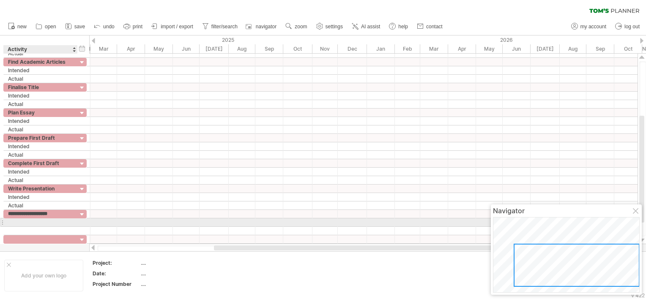
click at [20, 222] on div at bounding box center [40, 223] width 65 height 8
click at [20, 222] on input "text" at bounding box center [40, 223] width 65 height 8
click at [19, 222] on div at bounding box center [40, 223] width 65 height 8
type input "********"
click at [21, 227] on div at bounding box center [40, 231] width 65 height 8
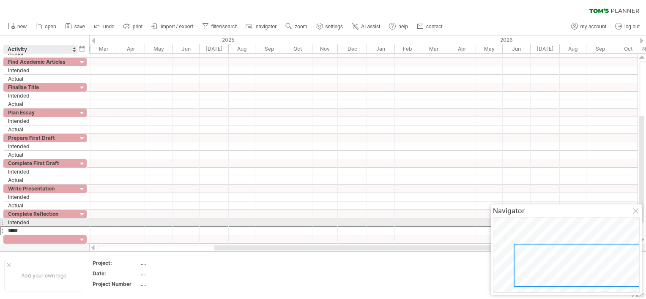
type input "******"
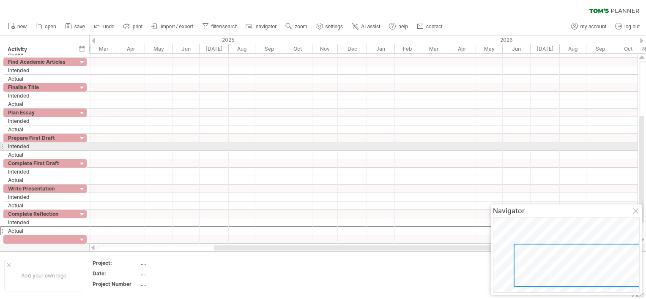
drag, startPoint x: 645, startPoint y: 125, endPoint x: 642, endPoint y: 145, distance: 20.5
click at [642, 145] on div at bounding box center [642, 148] width 7 height 175
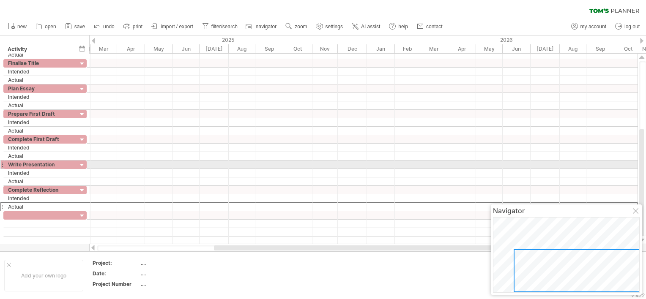
drag, startPoint x: 643, startPoint y: 134, endPoint x: 639, endPoint y: 184, distance: 50.9
click at [639, 184] on div at bounding box center [642, 149] width 9 height 191
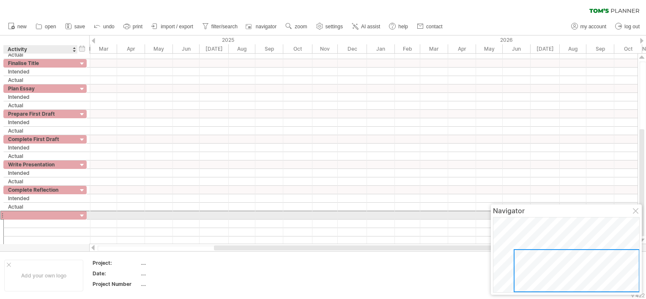
click at [25, 213] on div at bounding box center [40, 215] width 65 height 8
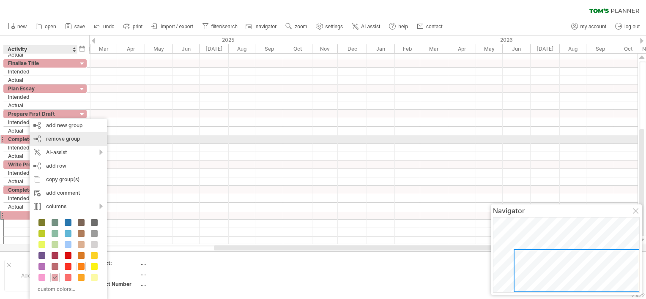
click at [66, 141] on span "remove group" at bounding box center [63, 139] width 34 height 6
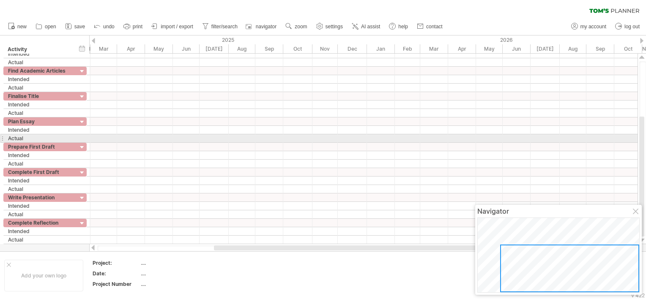
drag, startPoint x: 646, startPoint y: 139, endPoint x: 646, endPoint y: 112, distance: 26.2
click at [646, 112] on html "progress(100%) Trying to reach [DOMAIN_NAME] Connected again... 0% clear filter…" at bounding box center [323, 150] width 646 height 301
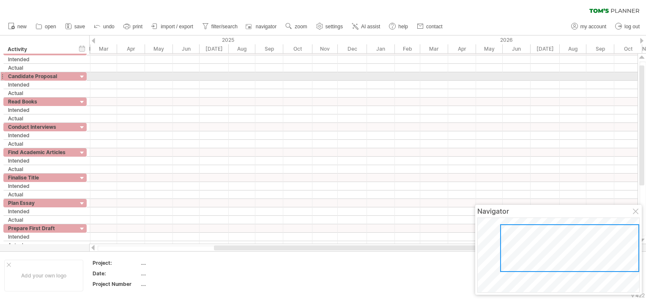
drag, startPoint x: 642, startPoint y: 127, endPoint x: 634, endPoint y: 52, distance: 75.0
click at [634, 52] on div "Trying to reach [DOMAIN_NAME] Connected again... 0% clear filter new" at bounding box center [323, 149] width 646 height 299
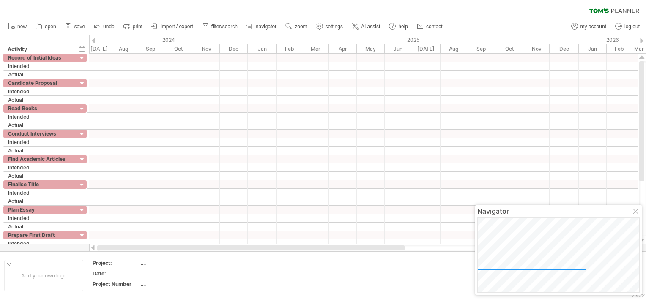
drag, startPoint x: 355, startPoint y: 250, endPoint x: 214, endPoint y: 250, distance: 140.8
click at [214, 250] on div at bounding box center [250, 248] width 307 height 5
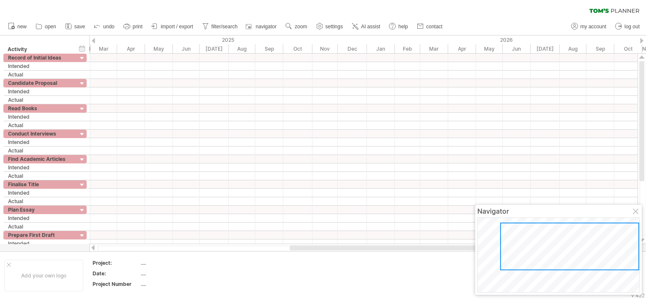
drag, startPoint x: 215, startPoint y: 250, endPoint x: 311, endPoint y: 259, distance: 96.9
click at [311, 259] on div "Trying to reach [DOMAIN_NAME] Connected again... 0% clear filter new" at bounding box center [323, 149] width 646 height 299
click at [303, 247] on div at bounding box center [342, 248] width 253 height 5
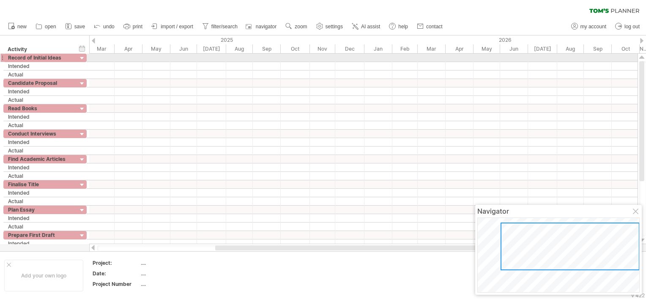
click at [110, 58] on div at bounding box center [363, 58] width 549 height 8
click at [108, 58] on div at bounding box center [363, 58] width 549 height 8
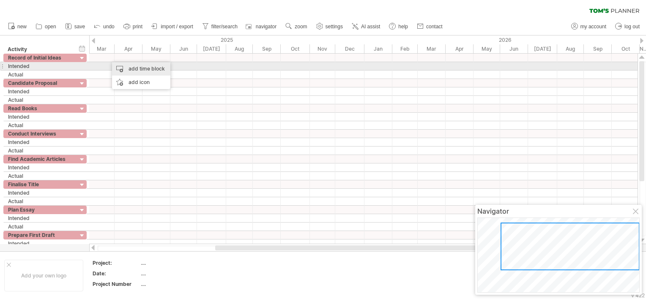
click at [132, 69] on div "add time block" at bounding box center [141, 69] width 58 height 14
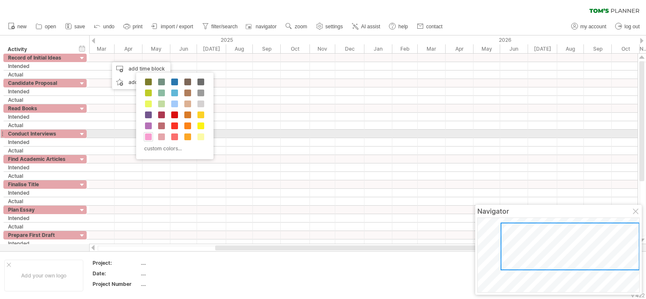
click at [151, 135] on span at bounding box center [148, 137] width 7 height 7
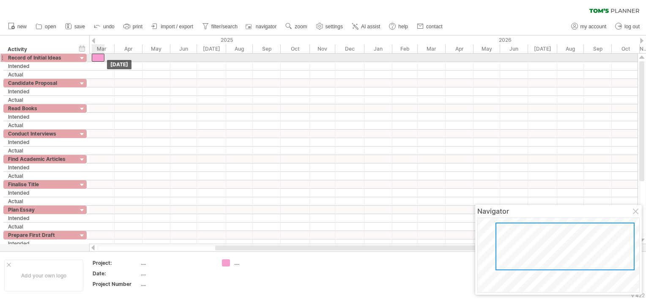
drag, startPoint x: 109, startPoint y: 57, endPoint x: 93, endPoint y: 56, distance: 16.1
click at [93, 56] on div at bounding box center [98, 58] width 13 height 8
drag, startPoint x: 103, startPoint y: 56, endPoint x: 118, endPoint y: 59, distance: 15.0
click at [118, 59] on span at bounding box center [119, 58] width 3 height 8
click at [91, 56] on div at bounding box center [106, 58] width 32 height 8
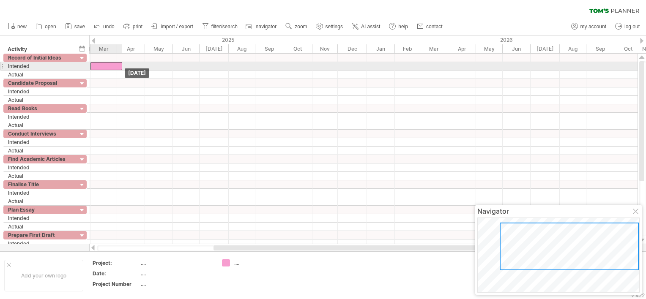
drag, startPoint x: 106, startPoint y: 57, endPoint x: 107, endPoint y: 63, distance: 5.6
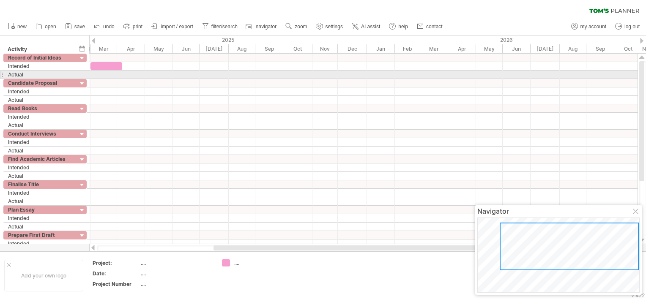
click at [104, 74] on div at bounding box center [363, 75] width 549 height 8
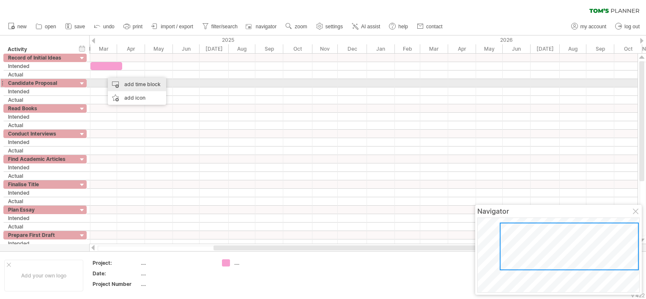
click at [125, 85] on div "add time block" at bounding box center [137, 85] width 58 height 14
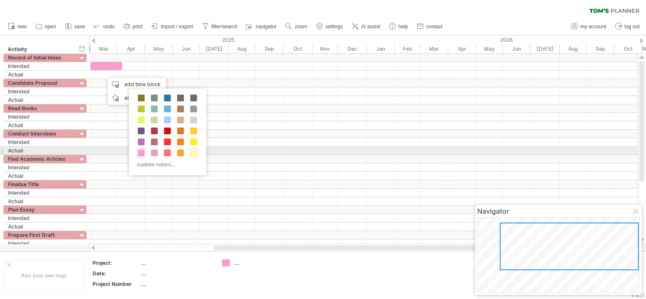
click at [196, 154] on span at bounding box center [193, 153] width 7 height 7
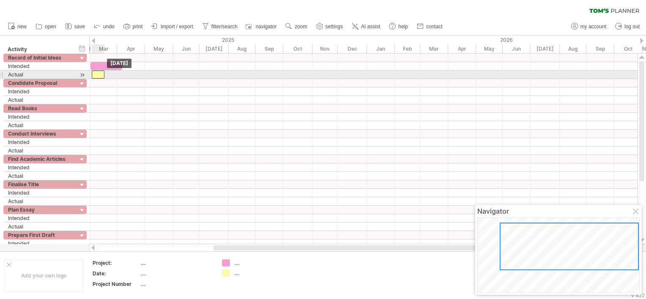
drag, startPoint x: 109, startPoint y: 74, endPoint x: 96, endPoint y: 78, distance: 12.7
click at [96, 78] on div at bounding box center [98, 75] width 13 height 8
click at [103, 72] on span at bounding box center [104, 75] width 3 height 8
drag, startPoint x: 102, startPoint y: 74, endPoint x: 113, endPoint y: 77, distance: 11.2
click at [114, 77] on span at bounding box center [115, 75] width 3 height 8
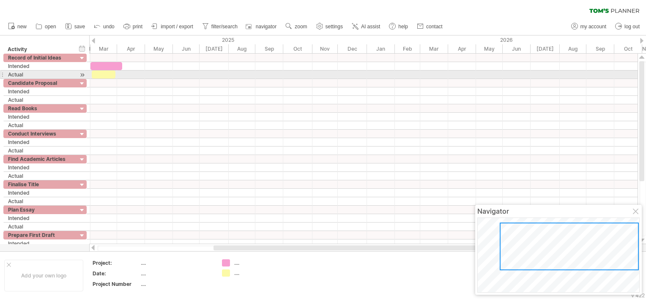
click at [149, 69] on div at bounding box center [363, 66] width 549 height 8
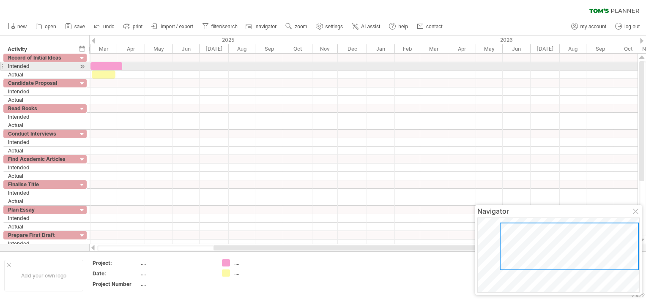
click at [115, 64] on div at bounding box center [107, 66] width 32 height 8
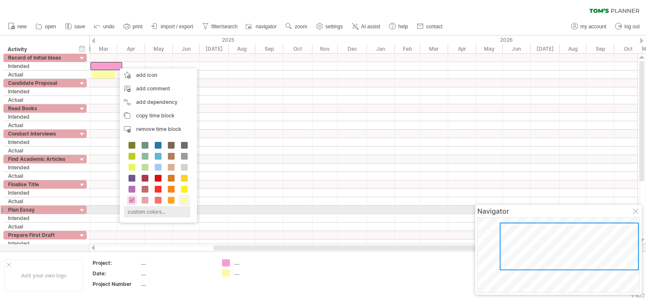
click at [149, 211] on div "custom colors..." at bounding box center [157, 211] width 66 height 11
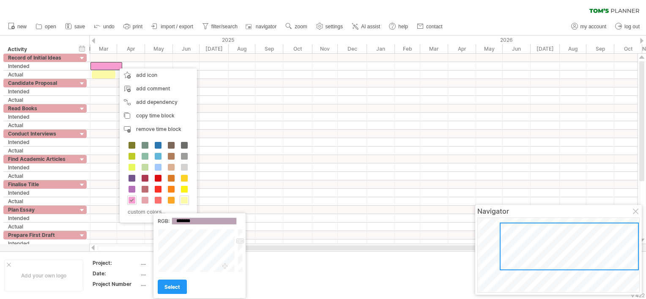
drag, startPoint x: 204, startPoint y: 252, endPoint x: 225, endPoint y: 267, distance: 25.7
click at [225, 267] on div at bounding box center [197, 251] width 79 height 44
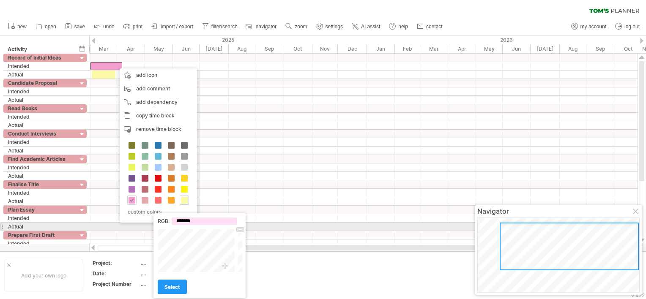
drag, startPoint x: 240, startPoint y: 240, endPoint x: 239, endPoint y: 228, distance: 12.3
click at [239, 229] on div "Close" at bounding box center [200, 251] width 85 height 44
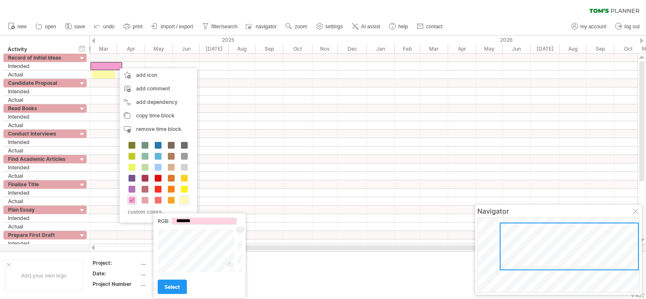
type input "*******"
click at [230, 266] on div at bounding box center [197, 251] width 79 height 44
click at [176, 288] on span "select" at bounding box center [173, 287] width 16 height 6
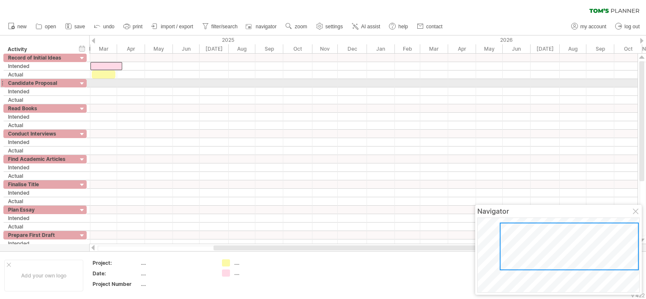
click at [109, 84] on div at bounding box center [363, 83] width 549 height 8
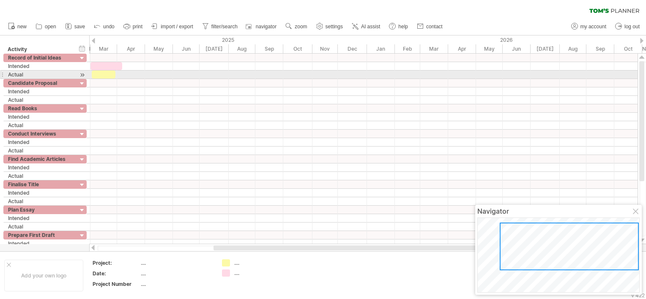
click at [99, 75] on div at bounding box center [104, 75] width 24 height 8
click at [98, 74] on div at bounding box center [103, 75] width 24 height 8
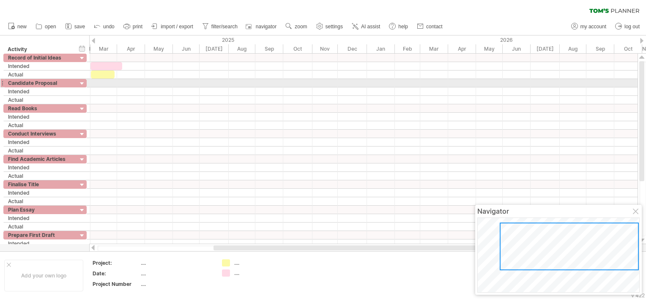
click at [98, 80] on div at bounding box center [363, 83] width 549 height 8
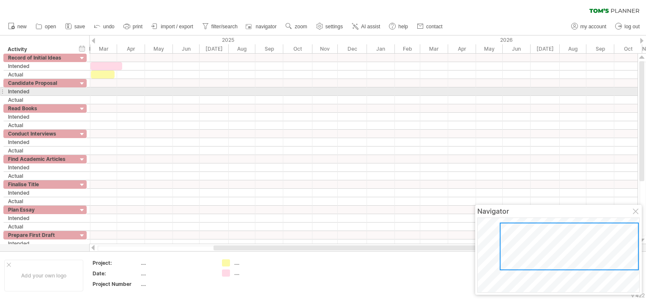
click at [110, 88] on div at bounding box center [363, 92] width 549 height 8
click at [106, 91] on div at bounding box center [363, 92] width 549 height 8
drag, startPoint x: 147, startPoint y: 92, endPoint x: 154, endPoint y: 93, distance: 7.2
click at [154, 93] on div at bounding box center [363, 92] width 549 height 8
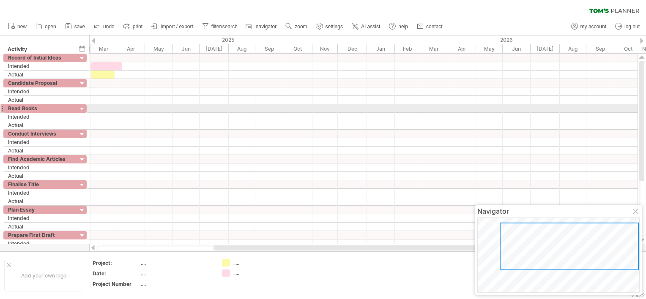
click at [188, 113] on div at bounding box center [363, 117] width 549 height 8
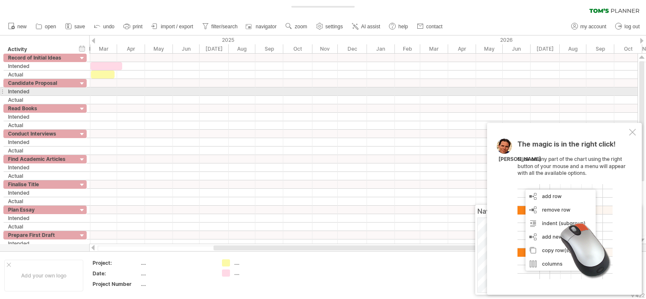
click at [193, 91] on div at bounding box center [363, 92] width 549 height 8
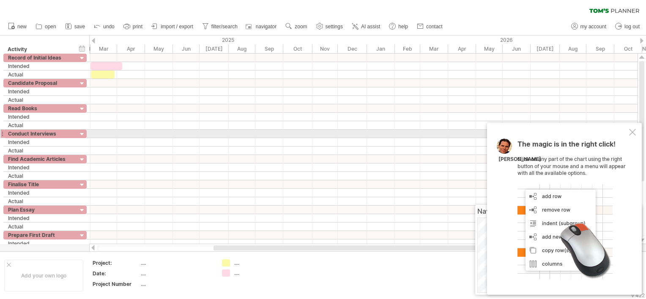
click at [632, 135] on div at bounding box center [632, 132] width 7 height 7
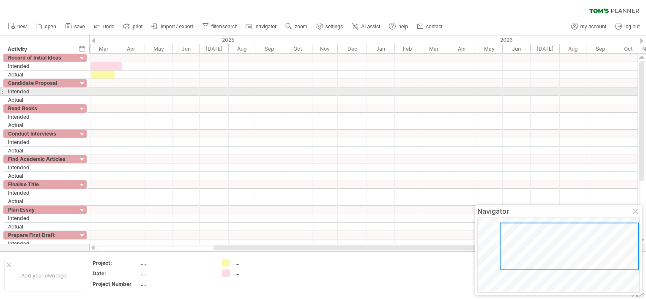
click at [165, 91] on div at bounding box center [363, 92] width 549 height 8
drag, startPoint x: 147, startPoint y: 90, endPoint x: 191, endPoint y: 91, distance: 44.0
click at [191, 91] on div at bounding box center [363, 92] width 549 height 8
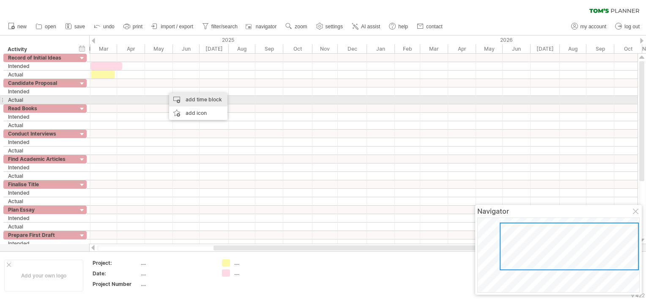
click at [181, 98] on div "add time block" at bounding box center [198, 100] width 58 height 14
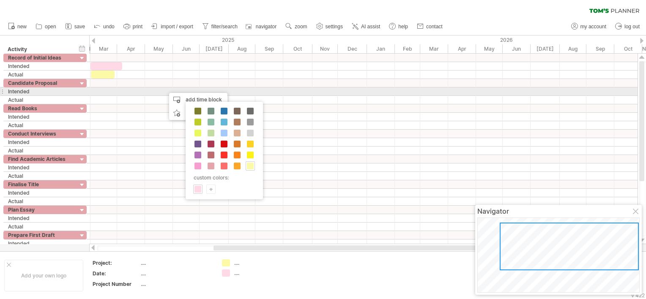
click at [155, 91] on div at bounding box center [363, 92] width 549 height 8
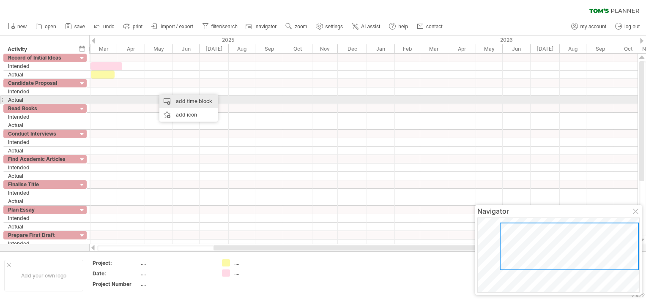
click at [176, 101] on div "add time block" at bounding box center [188, 102] width 58 height 14
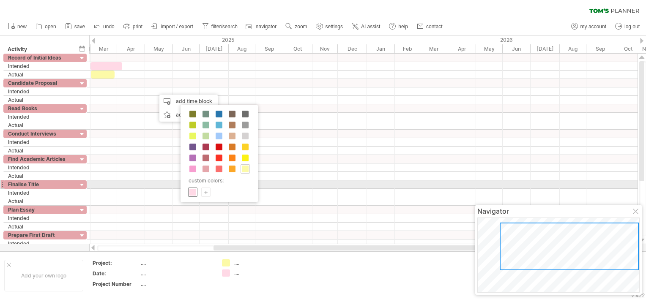
click at [193, 189] on span at bounding box center [192, 192] width 7 height 7
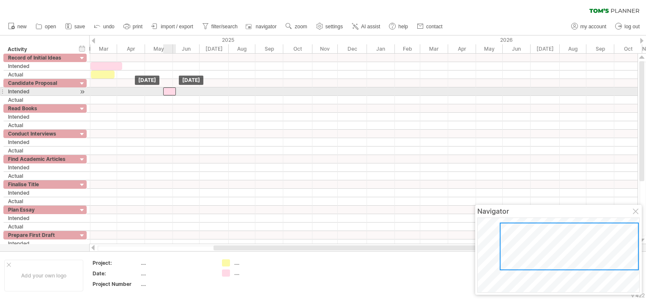
drag, startPoint x: 165, startPoint y: 91, endPoint x: 173, endPoint y: 93, distance: 8.6
click at [173, 93] on div at bounding box center [169, 92] width 13 height 8
click at [175, 90] on span at bounding box center [175, 92] width 3 height 8
drag, startPoint x: 175, startPoint y: 90, endPoint x: 203, endPoint y: 91, distance: 28.8
click at [203, 91] on span at bounding box center [204, 92] width 3 height 8
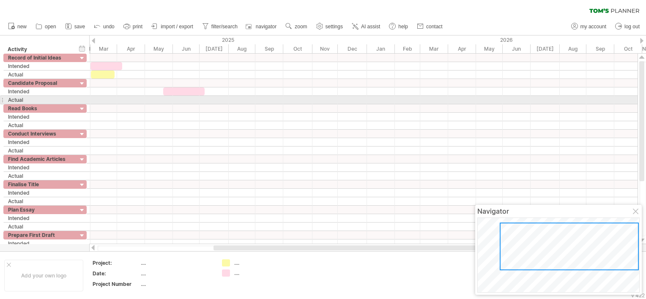
click at [189, 98] on div at bounding box center [363, 100] width 549 height 8
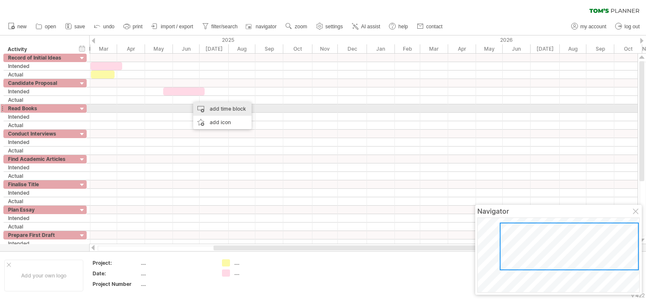
click at [207, 107] on div "add time block" at bounding box center [222, 109] width 58 height 14
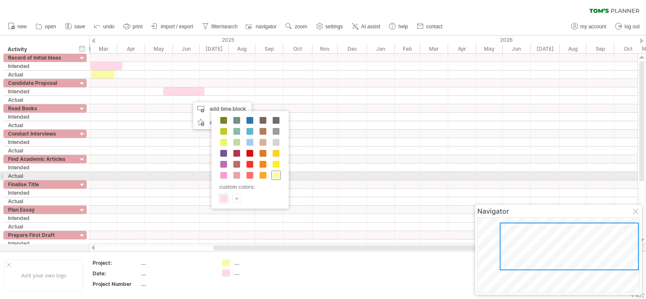
click at [275, 176] on span at bounding box center [276, 175] width 7 height 7
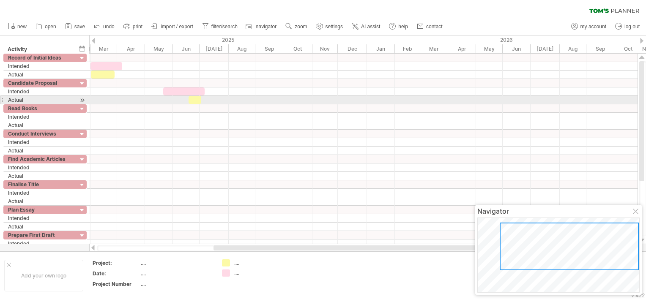
click at [196, 99] on div at bounding box center [195, 100] width 13 height 8
drag, startPoint x: 189, startPoint y: 99, endPoint x: 175, endPoint y: 99, distance: 14.8
click at [175, 99] on span at bounding box center [174, 100] width 3 height 8
drag, startPoint x: 200, startPoint y: 99, endPoint x: 205, endPoint y: 100, distance: 5.1
click at [205, 100] on span at bounding box center [206, 100] width 3 height 8
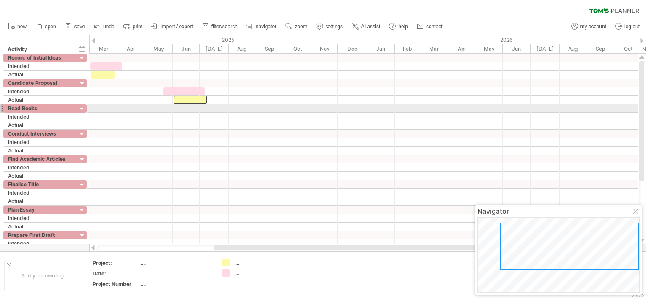
click at [204, 113] on div at bounding box center [363, 117] width 549 height 8
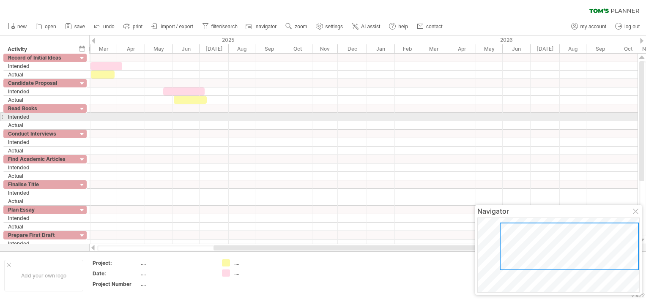
click at [95, 117] on div at bounding box center [363, 117] width 549 height 8
click at [126, 120] on div at bounding box center [363, 117] width 549 height 8
click at [126, 117] on div at bounding box center [363, 117] width 549 height 8
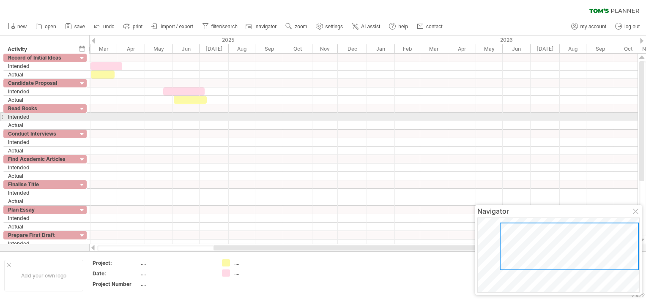
click at [126, 115] on div at bounding box center [363, 117] width 549 height 8
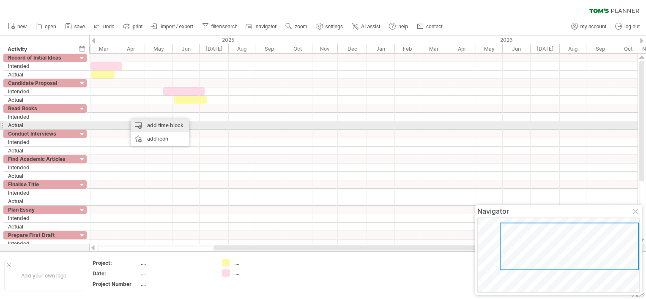
click at [151, 127] on div "add time block" at bounding box center [160, 126] width 58 height 14
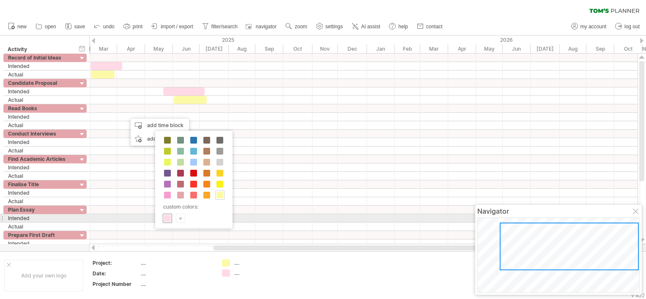
click at [167, 219] on span at bounding box center [167, 218] width 7 height 7
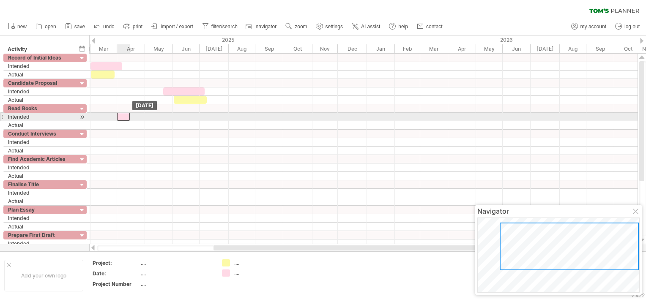
drag, startPoint x: 129, startPoint y: 118, endPoint x: 119, endPoint y: 120, distance: 9.8
click at [119, 120] on div at bounding box center [123, 117] width 13 height 8
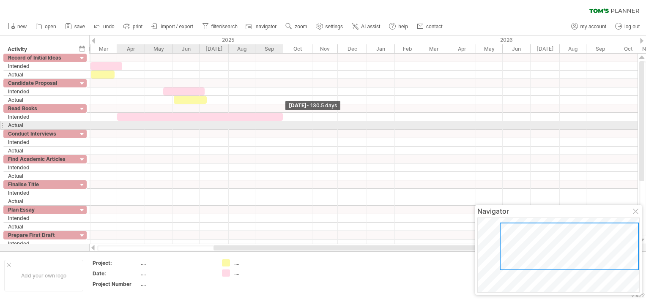
drag, startPoint x: 129, startPoint y: 117, endPoint x: 282, endPoint y: 122, distance: 153.2
click at [282, 122] on div "[DATE] - 130.5 days [DATE]" at bounding box center [363, 149] width 549 height 191
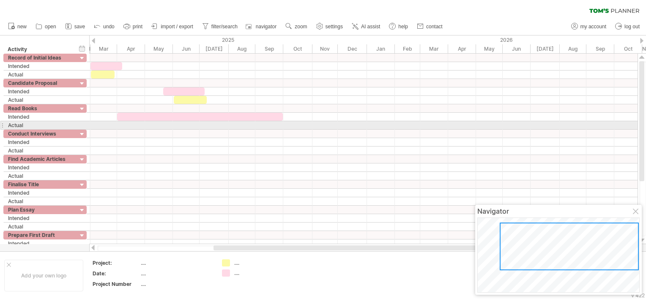
click at [155, 125] on div at bounding box center [363, 125] width 549 height 8
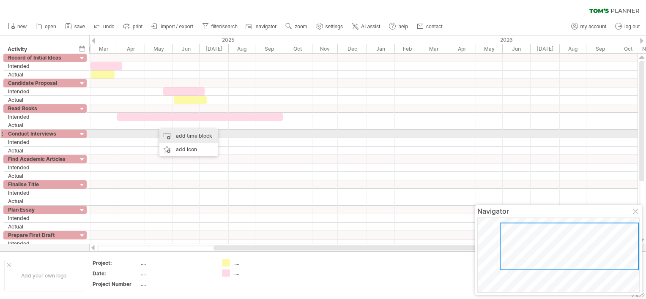
click at [172, 137] on div "add time block" at bounding box center [188, 136] width 58 height 14
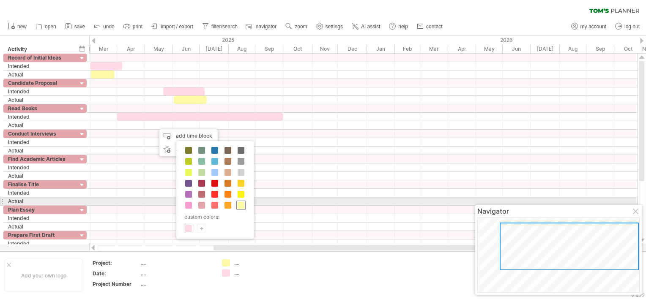
click at [240, 204] on span at bounding box center [241, 205] width 7 height 7
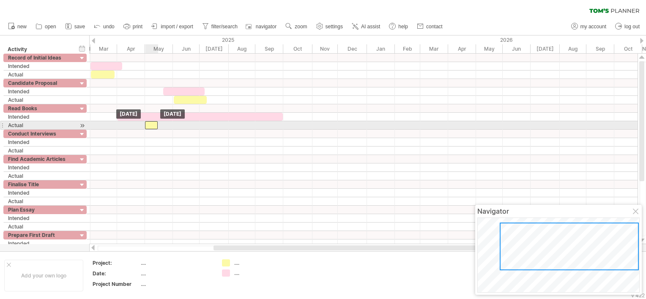
drag, startPoint x: 158, startPoint y: 124, endPoint x: 148, endPoint y: 125, distance: 10.2
click at [148, 125] on div at bounding box center [151, 125] width 13 height 8
click at [153, 127] on div at bounding box center [150, 125] width 13 height 8
click at [156, 125] on span at bounding box center [156, 125] width 3 height 8
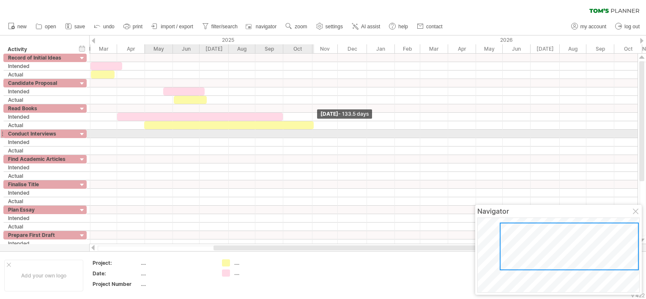
drag, startPoint x: 156, startPoint y: 125, endPoint x: 312, endPoint y: 136, distance: 156.9
click at [312, 136] on div "[DATE] - 133.5 days [DATE]" at bounding box center [363, 149] width 549 height 191
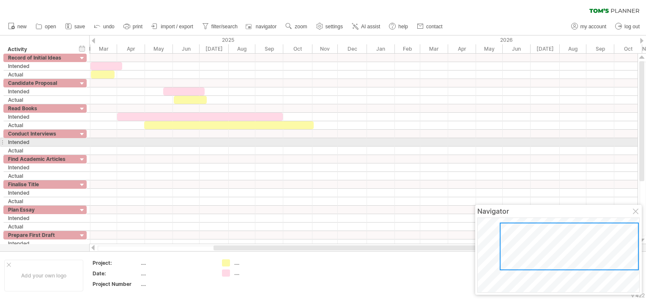
click at [167, 143] on div at bounding box center [363, 142] width 549 height 8
click at [151, 141] on div at bounding box center [363, 142] width 549 height 8
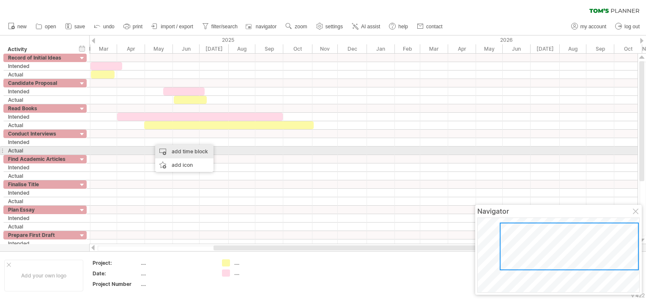
click at [165, 149] on div "add time block" at bounding box center [184, 152] width 58 height 14
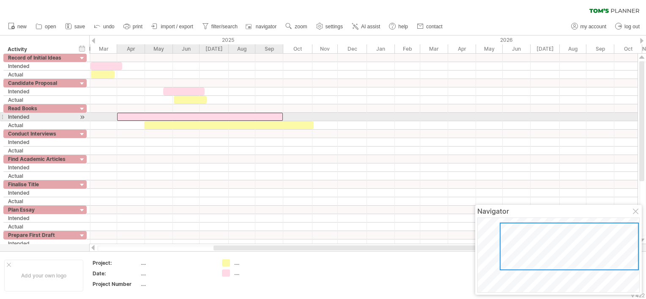
click at [145, 117] on div at bounding box center [200, 117] width 166 height 8
drag, startPoint x: 145, startPoint y: 117, endPoint x: 173, endPoint y: 116, distance: 27.9
click at [173, 116] on div at bounding box center [227, 117] width 166 height 8
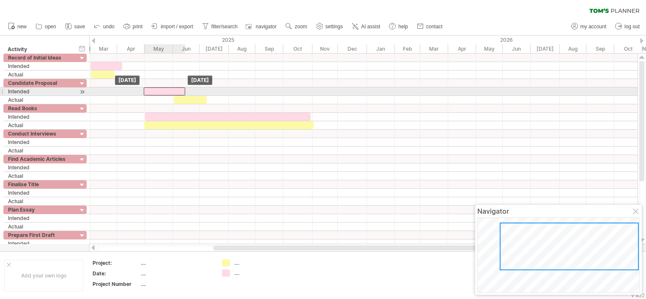
drag, startPoint x: 186, startPoint y: 91, endPoint x: 167, endPoint y: 94, distance: 19.7
click at [167, 94] on div at bounding box center [164, 92] width 41 height 8
click at [181, 110] on div at bounding box center [363, 108] width 549 height 8
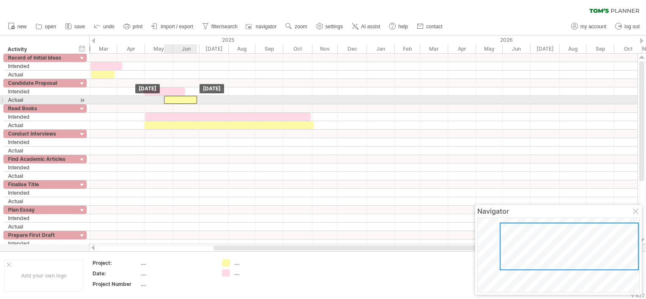
drag, startPoint x: 192, startPoint y: 100, endPoint x: 182, endPoint y: 101, distance: 9.9
click at [182, 101] on div at bounding box center [180, 100] width 33 height 8
click at [194, 101] on div at bounding box center [184, 100] width 33 height 8
drag, startPoint x: 191, startPoint y: 102, endPoint x: 202, endPoint y: 101, distance: 11.1
click at [202, 101] on div at bounding box center [195, 100] width 33 height 8
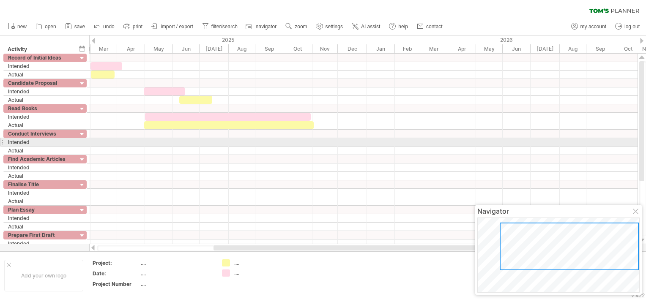
click at [149, 141] on div at bounding box center [363, 142] width 549 height 8
click at [149, 140] on div at bounding box center [363, 142] width 549 height 8
click at [167, 149] on div "add time block" at bounding box center [182, 151] width 58 height 14
click at [159, 142] on div at bounding box center [363, 142] width 549 height 8
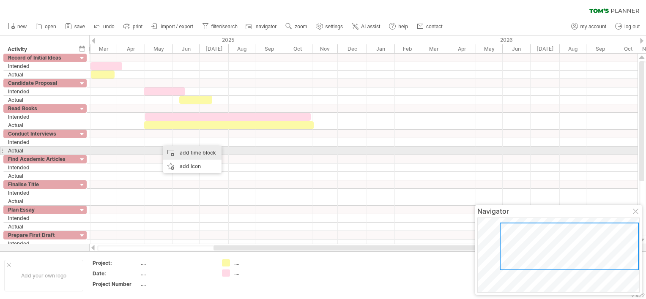
click at [179, 152] on div "add time block" at bounding box center [192, 153] width 58 height 14
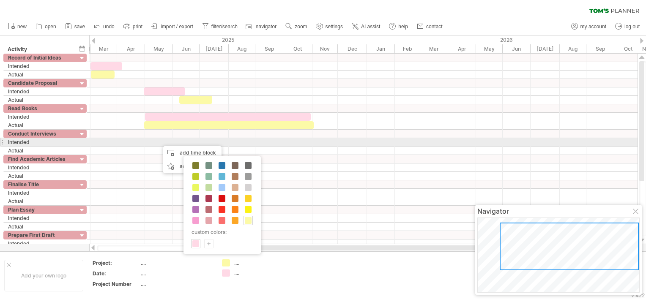
click at [167, 143] on div at bounding box center [363, 142] width 549 height 8
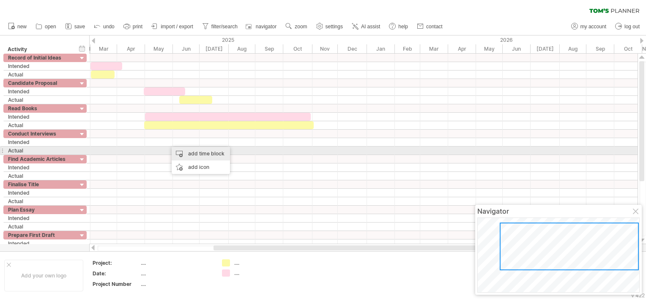
click at [183, 153] on div "add time block" at bounding box center [201, 154] width 58 height 14
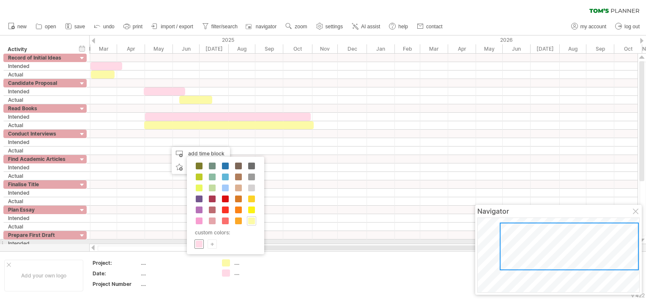
click at [200, 243] on span at bounding box center [199, 244] width 7 height 7
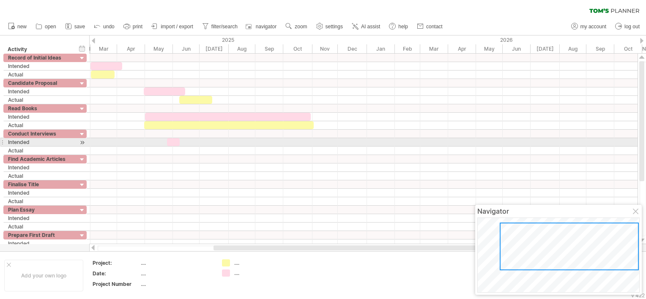
click at [174, 143] on div at bounding box center [173, 142] width 13 height 8
drag, startPoint x: 166, startPoint y: 141, endPoint x: 161, endPoint y: 143, distance: 5.1
click at [161, 143] on span at bounding box center [162, 142] width 3 height 8
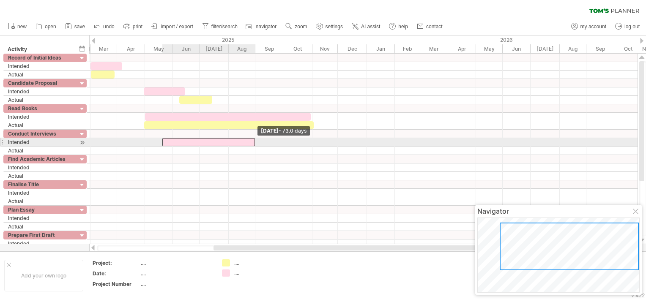
drag, startPoint x: 179, startPoint y: 139, endPoint x: 254, endPoint y: 143, distance: 75.0
click at [254, 143] on span at bounding box center [254, 142] width 3 height 8
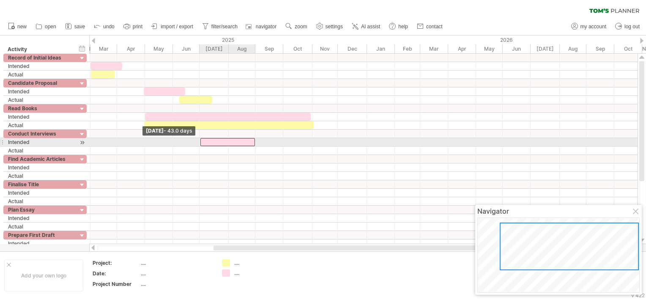
drag, startPoint x: 162, startPoint y: 142, endPoint x: 200, endPoint y: 145, distance: 37.8
click at [200, 145] on span at bounding box center [200, 142] width 3 height 8
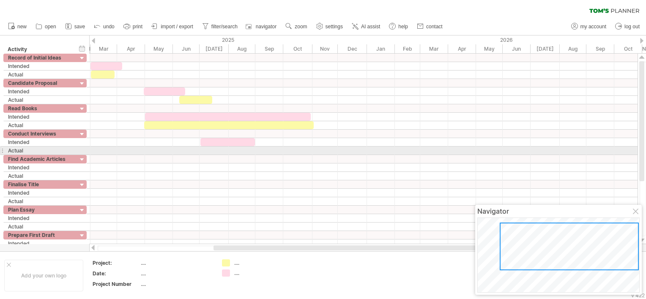
click at [190, 150] on div at bounding box center [363, 151] width 549 height 8
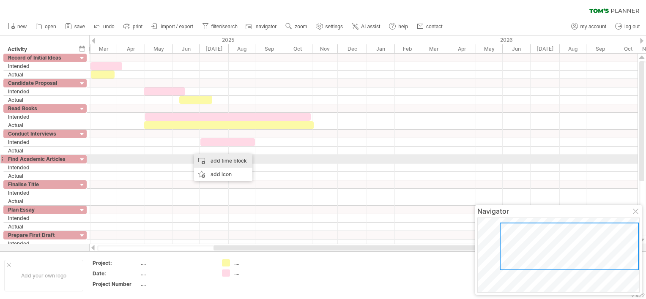
click at [216, 159] on div "add time block" at bounding box center [223, 161] width 58 height 14
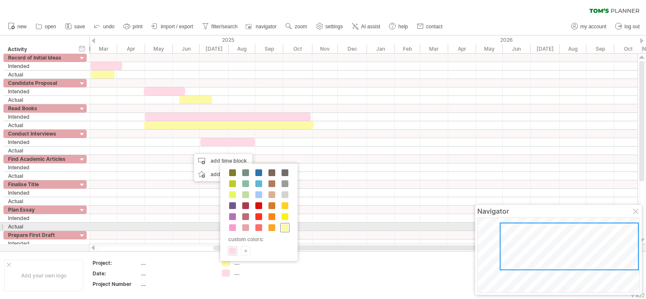
click at [285, 230] on span at bounding box center [285, 228] width 7 height 7
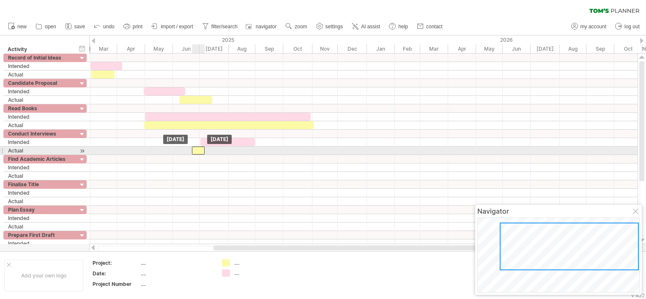
click at [200, 152] on div at bounding box center [198, 151] width 13 height 8
click at [200, 151] on div at bounding box center [198, 151] width 13 height 8
click at [207, 148] on div at bounding box center [363, 151] width 549 height 8
click at [202, 150] on div at bounding box center [198, 151] width 13 height 8
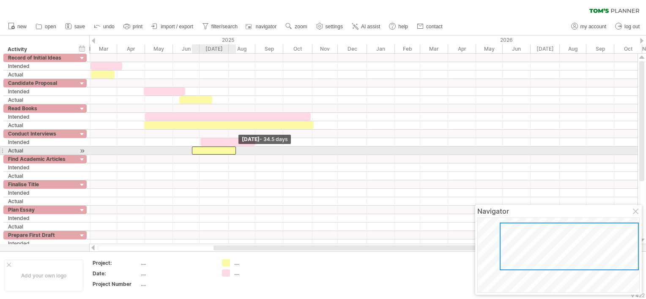
drag, startPoint x: 204, startPoint y: 148, endPoint x: 235, endPoint y: 149, distance: 30.5
click at [235, 149] on span at bounding box center [235, 151] width 3 height 8
click at [208, 149] on div at bounding box center [213, 151] width 43 height 8
click at [197, 151] on div at bounding box center [213, 151] width 43 height 8
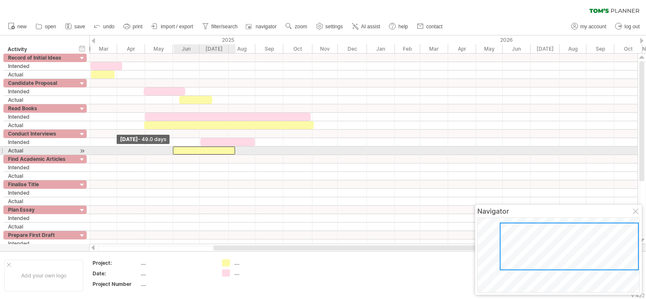
drag, startPoint x: 192, startPoint y: 150, endPoint x: 173, endPoint y: 151, distance: 19.0
click at [173, 151] on span at bounding box center [172, 151] width 3 height 8
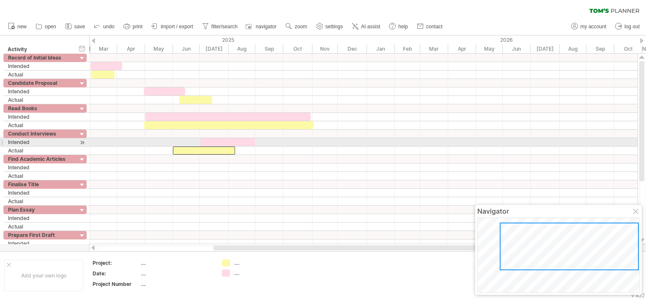
click at [212, 140] on div at bounding box center [227, 142] width 55 height 8
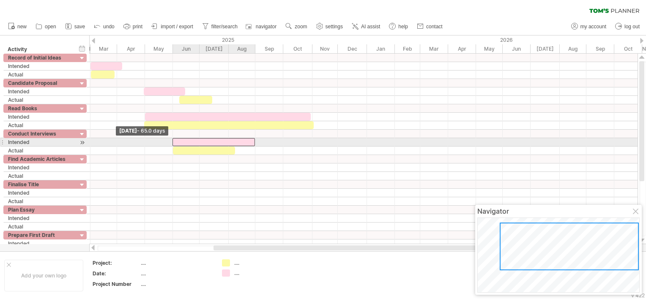
drag, startPoint x: 200, startPoint y: 140, endPoint x: 172, endPoint y: 142, distance: 27.9
click at [172, 142] on span at bounding box center [172, 142] width 3 height 8
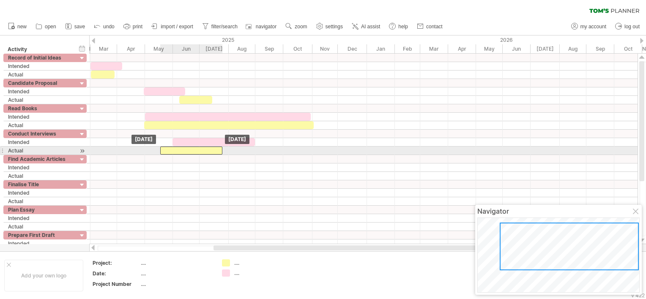
drag, startPoint x: 212, startPoint y: 148, endPoint x: 200, endPoint y: 150, distance: 12.9
click at [200, 150] on div at bounding box center [191, 151] width 62 height 8
click at [169, 149] on div at bounding box center [191, 151] width 62 height 8
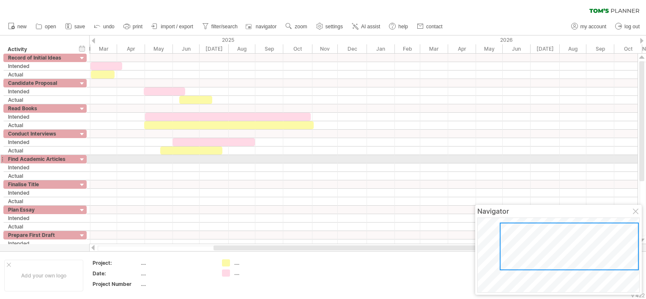
click at [119, 164] on div at bounding box center [363, 168] width 549 height 8
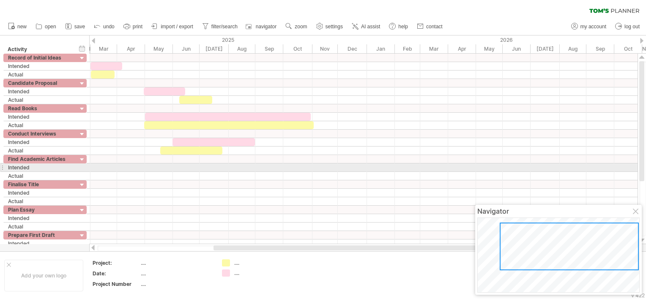
click at [95, 167] on div at bounding box center [363, 168] width 549 height 8
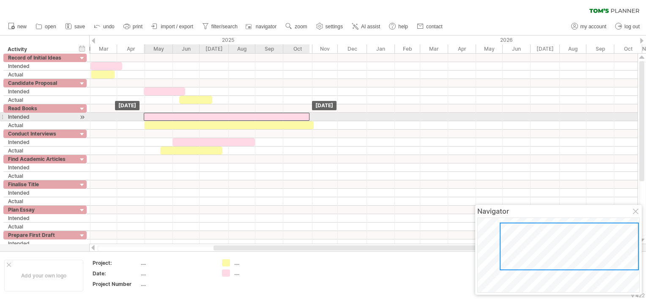
click at [151, 115] on div at bounding box center [227, 117] width 166 height 8
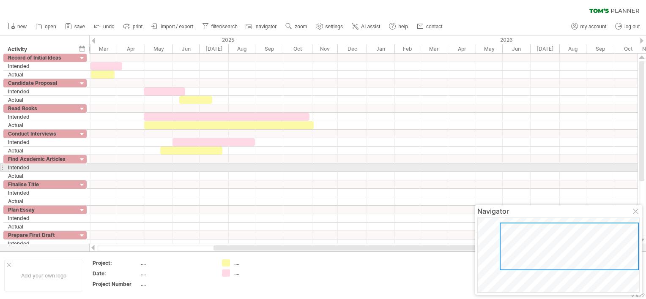
click at [177, 165] on div at bounding box center [363, 168] width 549 height 8
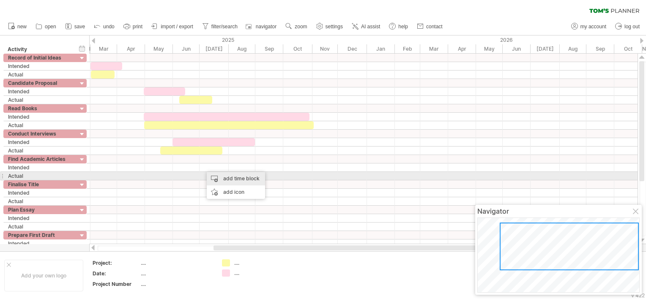
click at [220, 178] on div "add time block" at bounding box center [236, 179] width 58 height 14
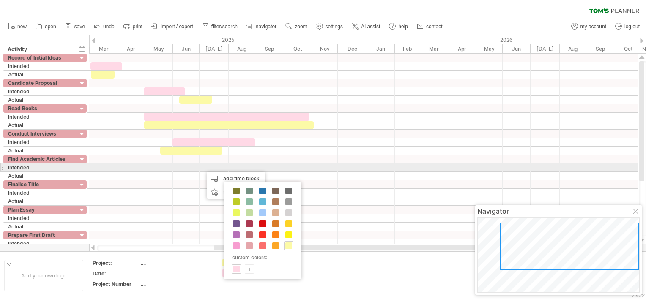
click at [213, 166] on div at bounding box center [363, 168] width 549 height 8
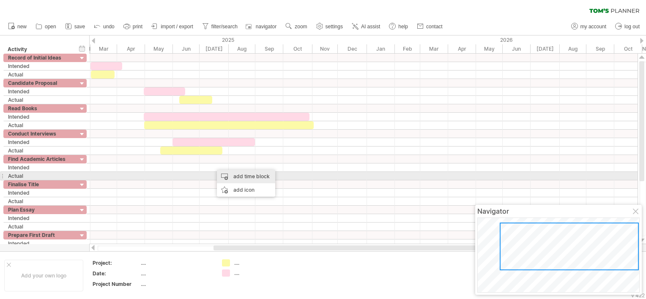
click at [229, 174] on div "add time block" at bounding box center [246, 177] width 58 height 14
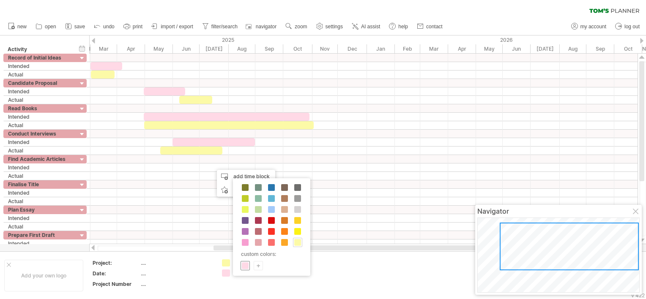
click at [245, 264] on span at bounding box center [245, 266] width 7 height 7
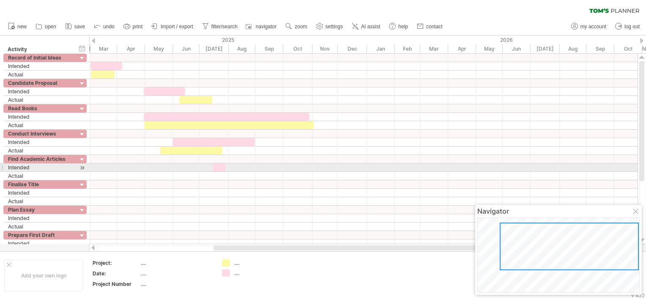
click at [218, 166] on div at bounding box center [219, 168] width 13 height 8
drag, startPoint x: 211, startPoint y: 165, endPoint x: 198, endPoint y: 165, distance: 13.5
click at [198, 165] on span at bounding box center [198, 168] width 3 height 8
drag, startPoint x: 225, startPoint y: 165, endPoint x: 257, endPoint y: 167, distance: 32.2
click at [257, 167] on span at bounding box center [257, 168] width 3 height 8
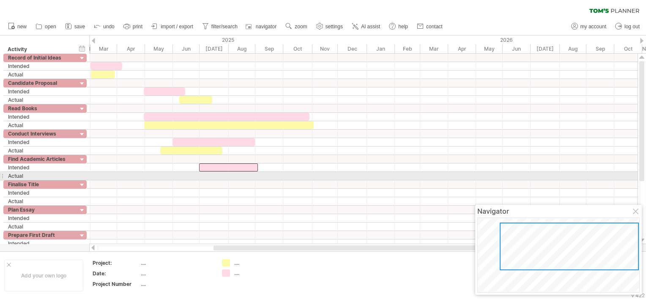
click at [218, 174] on div at bounding box center [363, 176] width 549 height 8
click at [214, 176] on div at bounding box center [363, 176] width 549 height 8
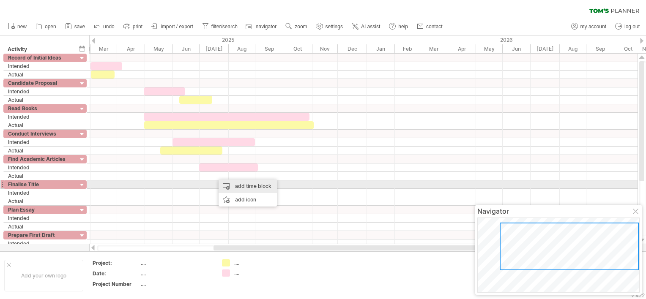
click at [235, 186] on div "add time block" at bounding box center [248, 187] width 58 height 14
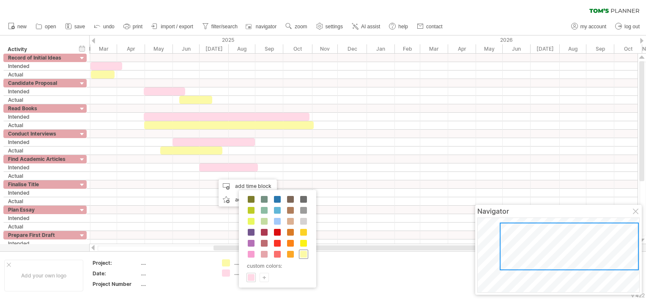
click at [301, 253] on span at bounding box center [303, 254] width 7 height 7
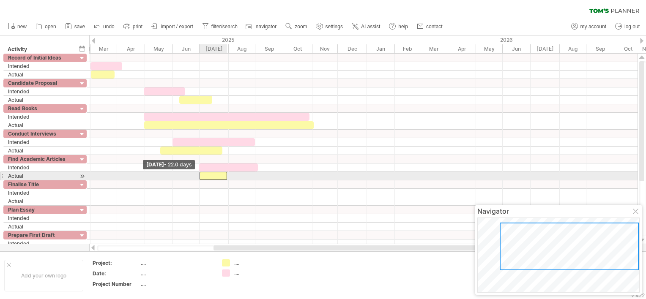
drag, startPoint x: 215, startPoint y: 174, endPoint x: 202, endPoint y: 174, distance: 12.7
click at [201, 174] on span at bounding box center [199, 176] width 3 height 8
click at [225, 175] on div at bounding box center [214, 176] width 25 height 8
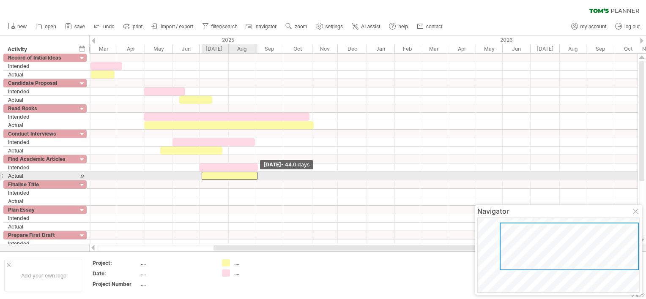
drag, startPoint x: 227, startPoint y: 175, endPoint x: 257, endPoint y: 176, distance: 30.1
click at [257, 176] on span at bounding box center [257, 176] width 3 height 8
click at [198, 175] on span at bounding box center [198, 176] width 3 height 8
click at [223, 172] on div at bounding box center [228, 176] width 60 height 8
click at [278, 167] on div at bounding box center [363, 168] width 549 height 8
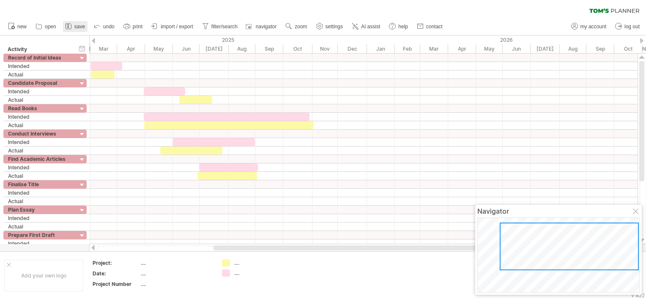
click at [72, 23] on icon at bounding box center [68, 26] width 8 height 8
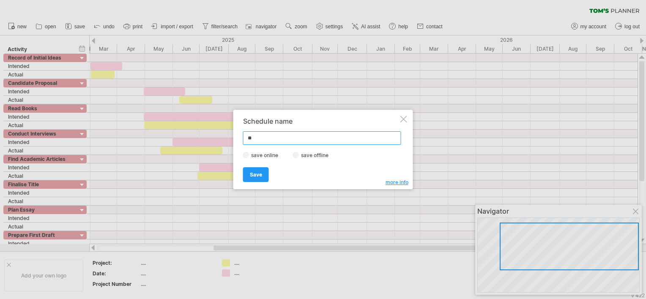
type input "***"
